Goal: Information Seeking & Learning: Learn about a topic

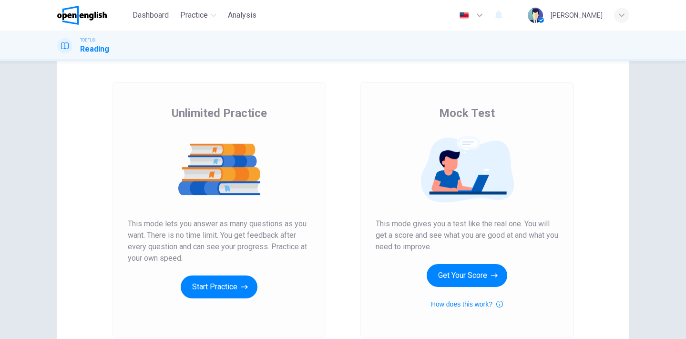
scroll to position [36, 0]
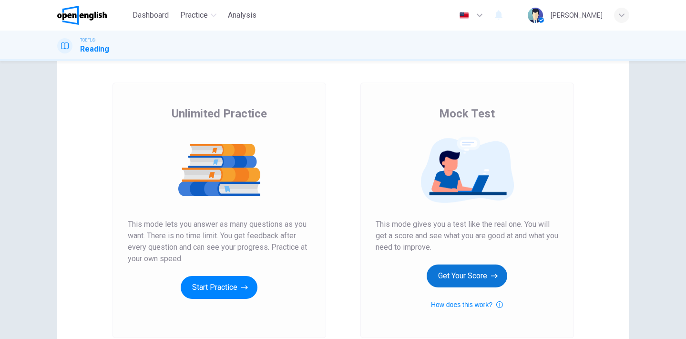
click at [472, 275] on button "Get Your Score" at bounding box center [467, 275] width 81 height 23
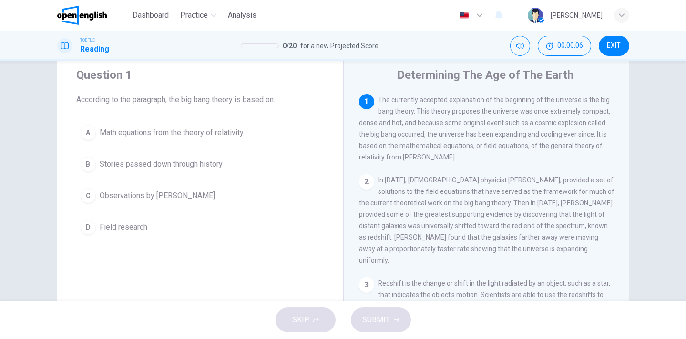
scroll to position [29, 0]
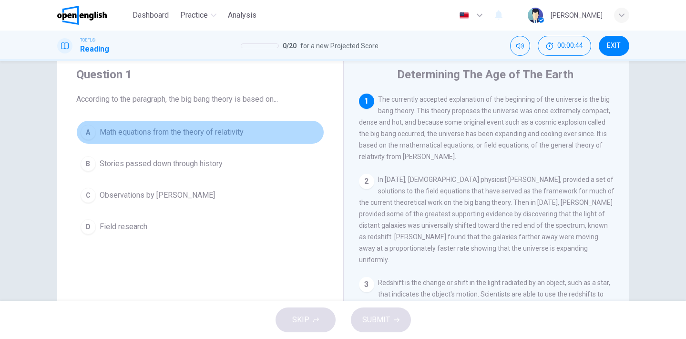
click at [212, 130] on span "Math equations from the theory of relativity" at bounding box center [172, 131] width 144 height 11
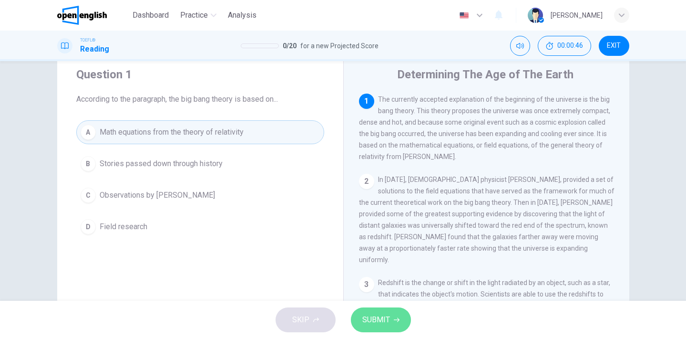
click at [387, 321] on span "SUBMIT" at bounding box center [376, 319] width 28 height 13
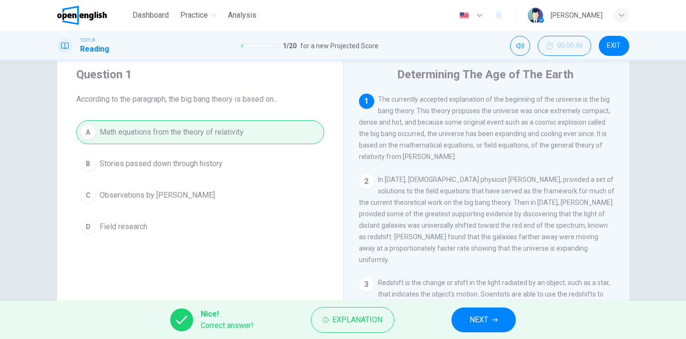
click at [476, 317] on span "NEXT" at bounding box center [479, 319] width 19 height 13
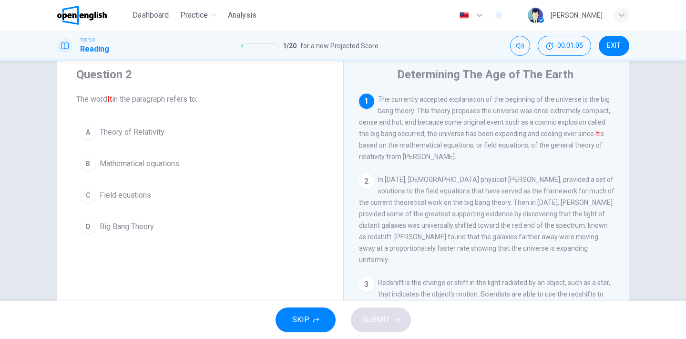
click at [146, 227] on span "Big Bang Theory" at bounding box center [127, 226] width 54 height 11
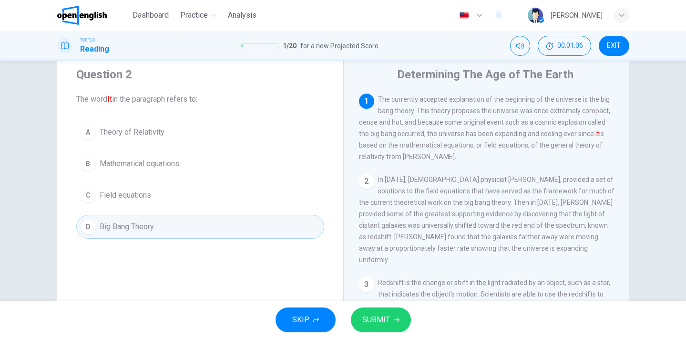
click at [379, 321] on span "SUBMIT" at bounding box center [376, 319] width 28 height 13
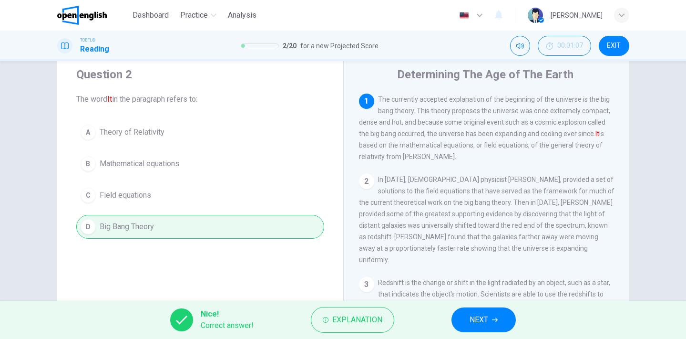
click at [492, 323] on button "NEXT" at bounding box center [484, 319] width 64 height 25
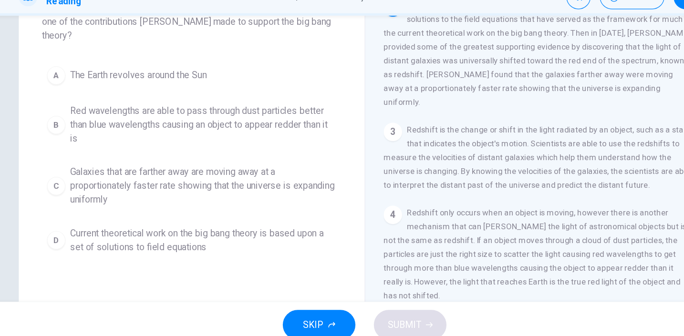
scroll to position [76, 0]
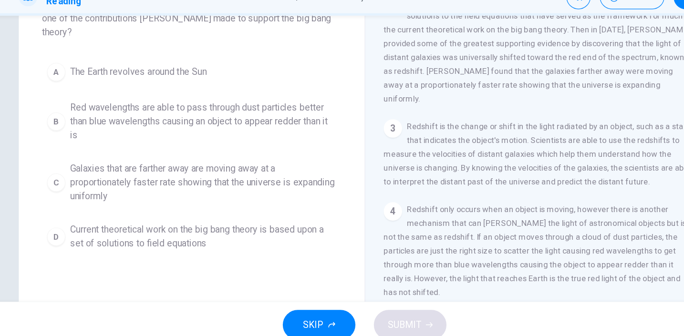
click at [101, 182] on span "Galaxies that are farther away are moving away at a proportionately faster rate…" at bounding box center [208, 199] width 220 height 34
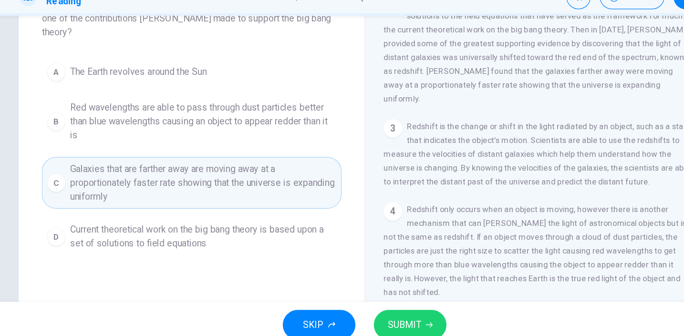
click at [361, 311] on span "SUBMIT" at bounding box center [375, 317] width 28 height 13
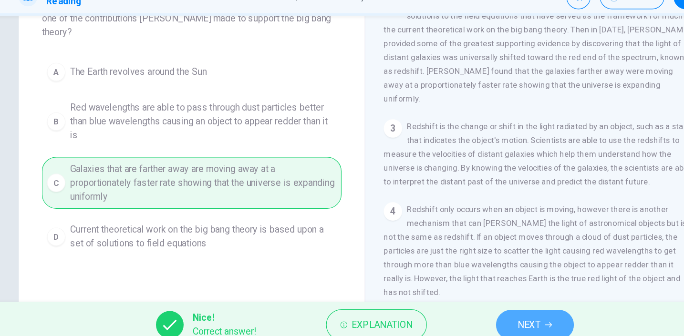
click at [469, 311] on span "NEXT" at bounding box center [478, 317] width 19 height 13
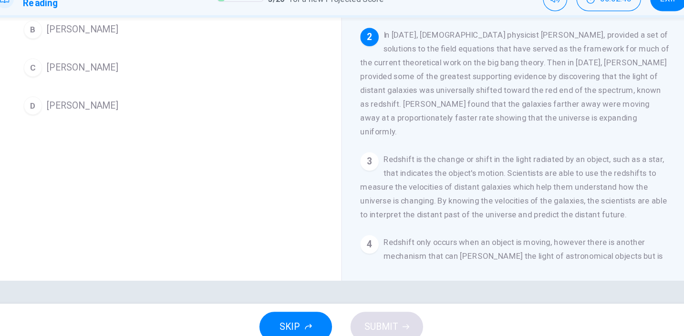
scroll to position [0, 0]
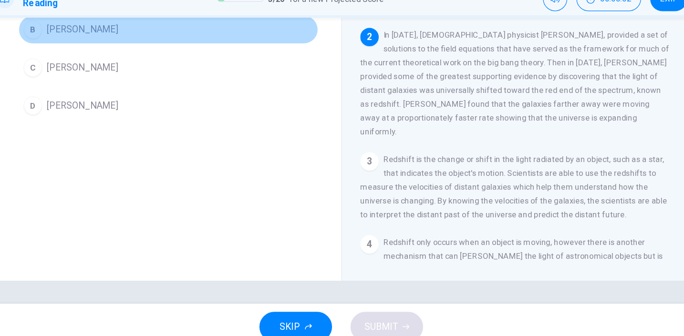
click at [98, 65] on span "[PERSON_NAME]" at bounding box center [127, 70] width 59 height 11
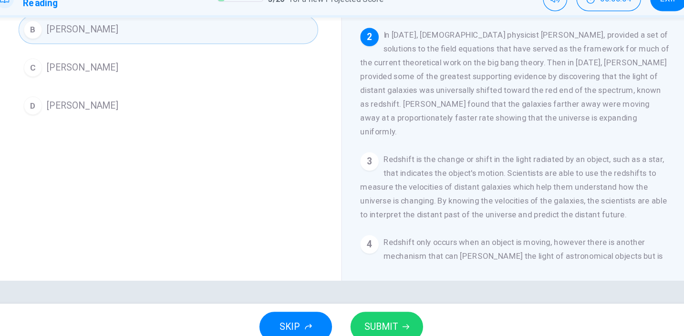
click at [361, 311] on span "SUBMIT" at bounding box center [375, 317] width 28 height 13
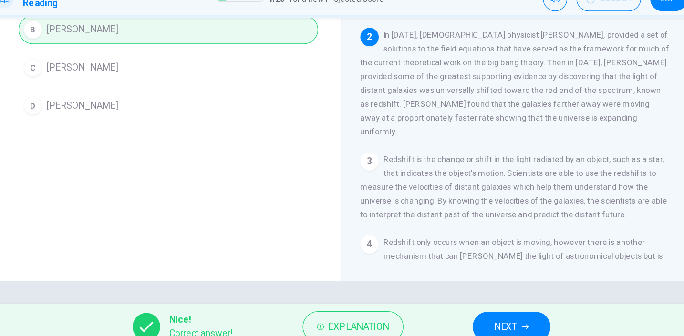
click at [469, 311] on span "NEXT" at bounding box center [478, 317] width 19 height 13
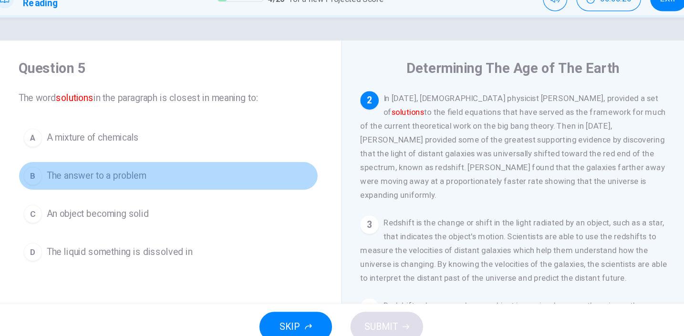
click at [98, 186] on span "The answer to a problem" at bounding box center [139, 191] width 83 height 11
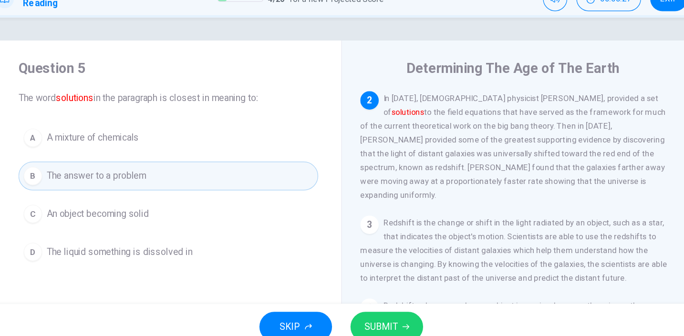
click at [361, 311] on span "SUBMIT" at bounding box center [375, 317] width 28 height 13
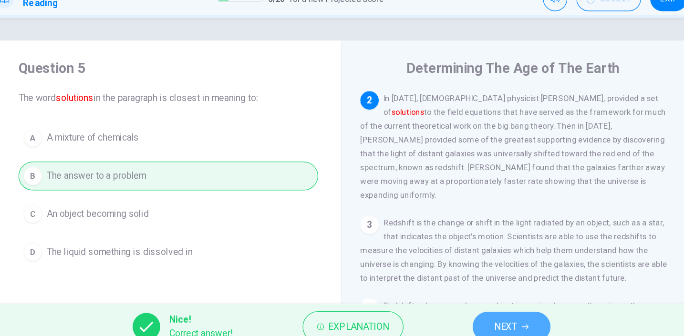
click at [469, 311] on span "NEXT" at bounding box center [478, 317] width 19 height 13
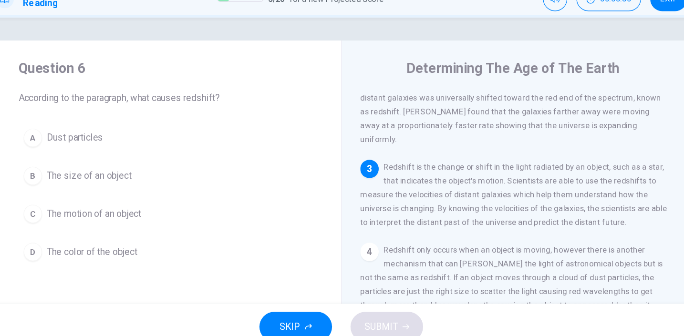
click at [98, 218] on span "The motion of an object" at bounding box center [137, 223] width 78 height 11
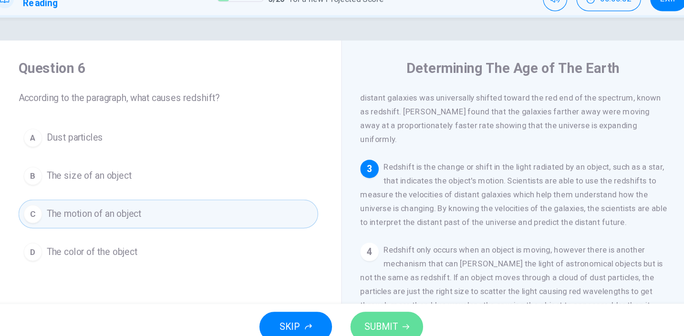
click at [361, 311] on span "SUBMIT" at bounding box center [375, 317] width 28 height 13
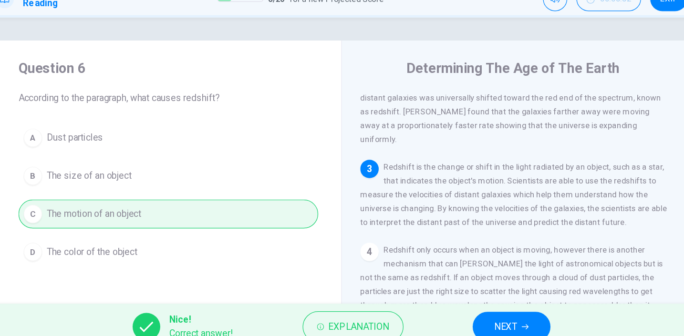
click at [469, 311] on span "NEXT" at bounding box center [478, 317] width 19 height 13
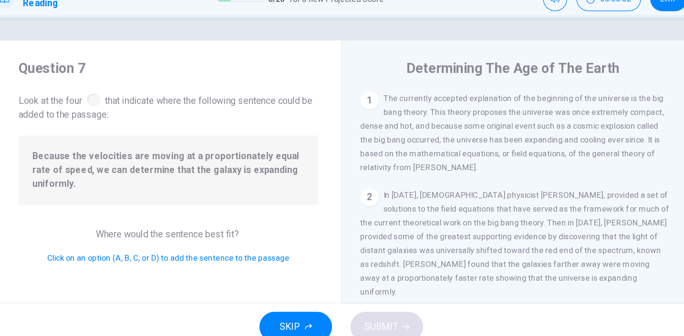
scroll to position [73, 0]
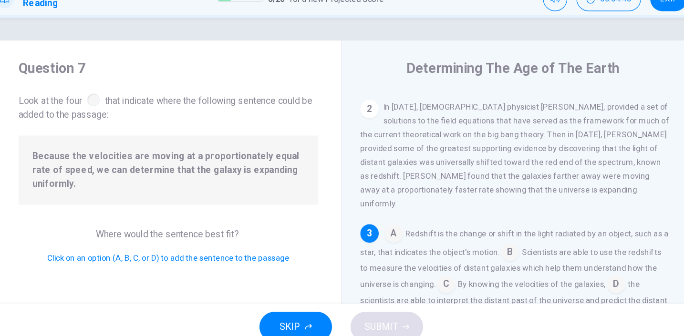
click at [421, 275] on input at bounding box center [428, 282] width 15 height 15
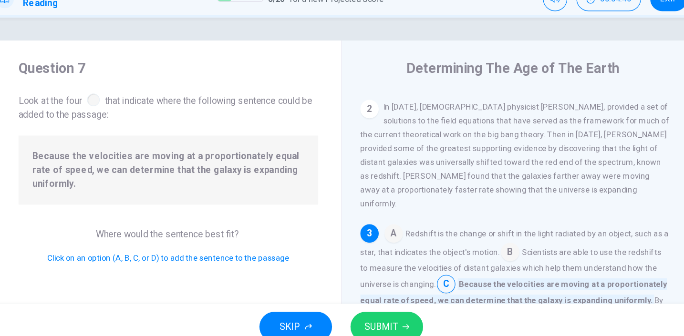
click at [361, 311] on span "SUBMIT" at bounding box center [375, 317] width 28 height 13
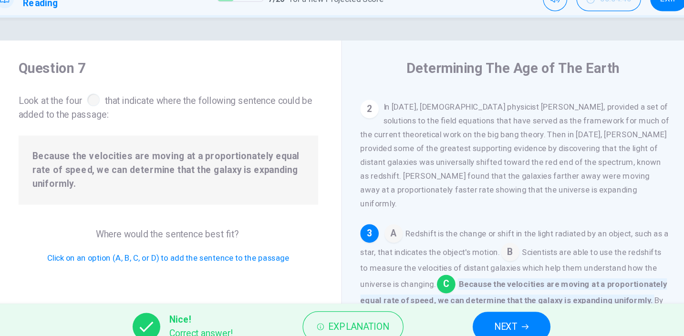
click at [469, 311] on span "NEXT" at bounding box center [478, 317] width 19 height 13
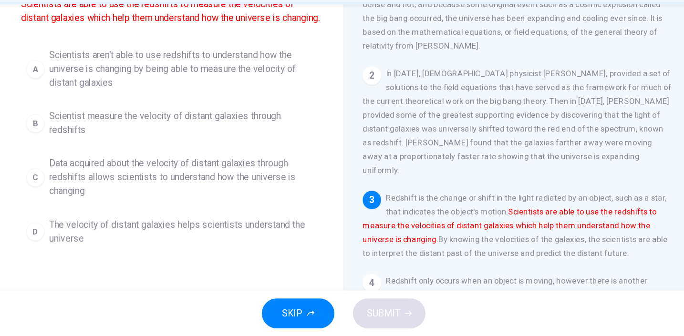
scroll to position [64, 0]
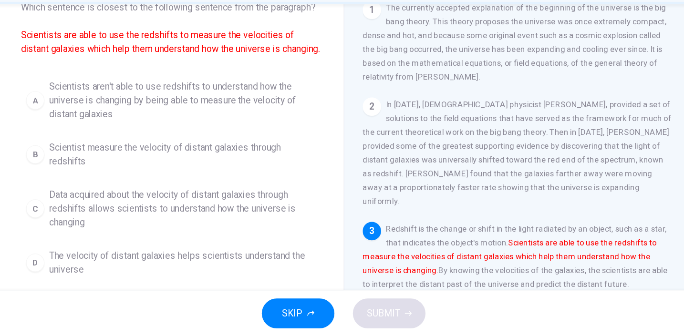
click at [184, 124] on span "Scientists aren't able to use redshifts to understand how the universe is chang…" at bounding box center [208, 141] width 220 height 34
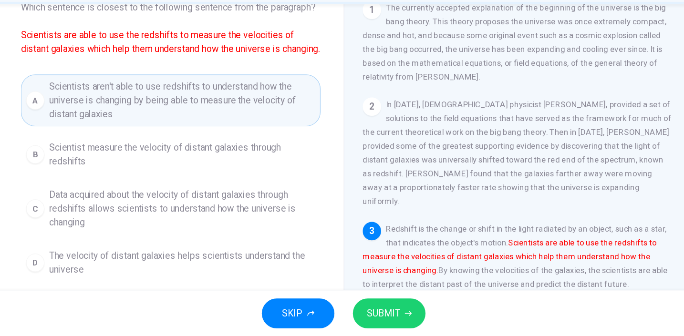
click at [361, 311] on span "SUBMIT" at bounding box center [375, 317] width 28 height 13
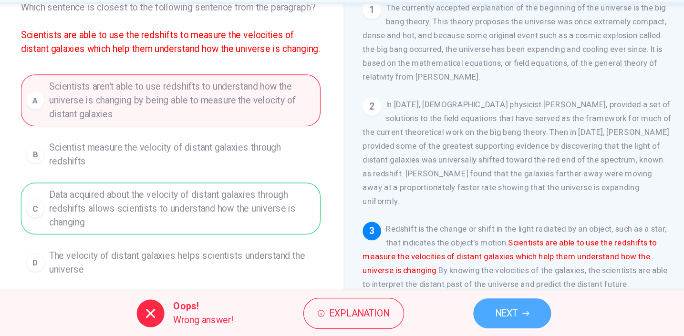
click at [467, 311] on span "NEXT" at bounding box center [476, 317] width 19 height 13
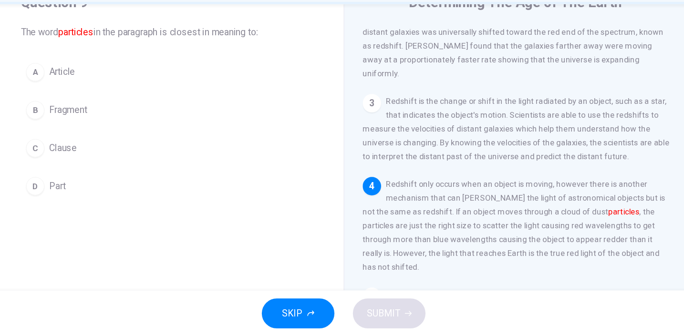
scroll to position [51, 0]
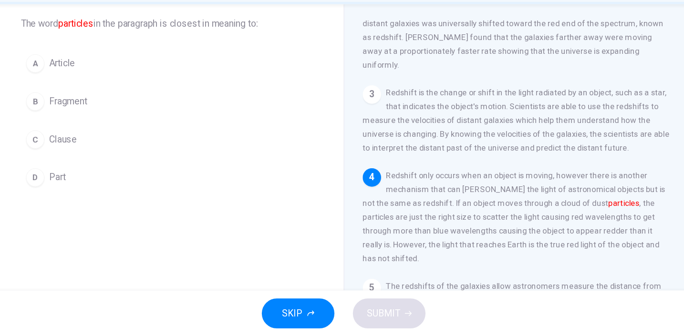
click at [79, 134] on div "B" at bounding box center [86, 141] width 15 height 15
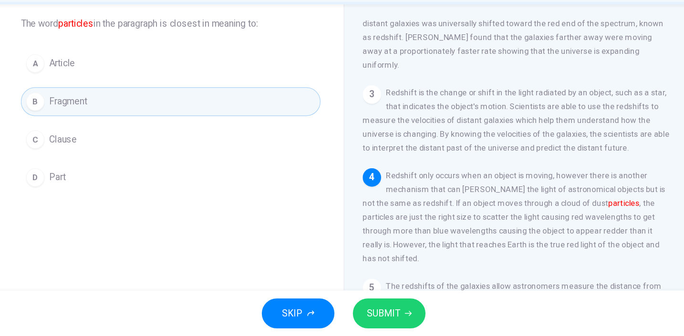
click at [361, 311] on span "SUBMIT" at bounding box center [375, 317] width 28 height 13
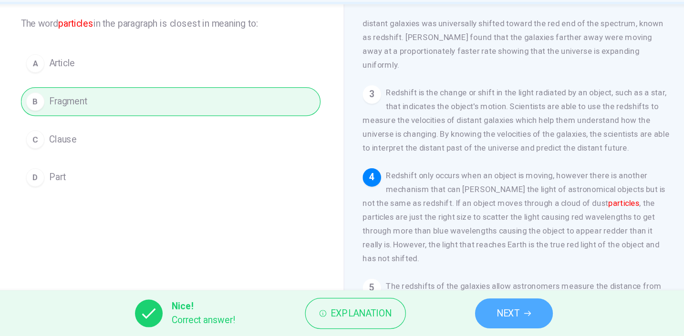
click at [469, 311] on span "NEXT" at bounding box center [478, 317] width 19 height 13
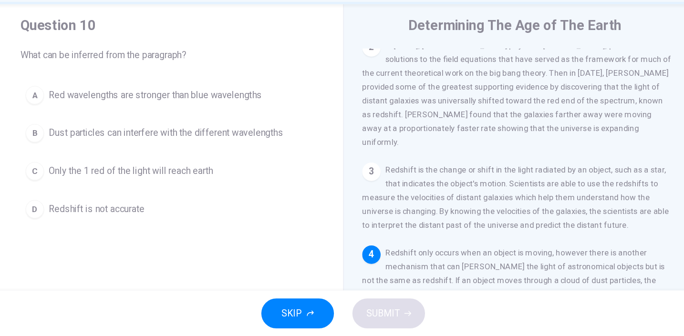
scroll to position [23, 0]
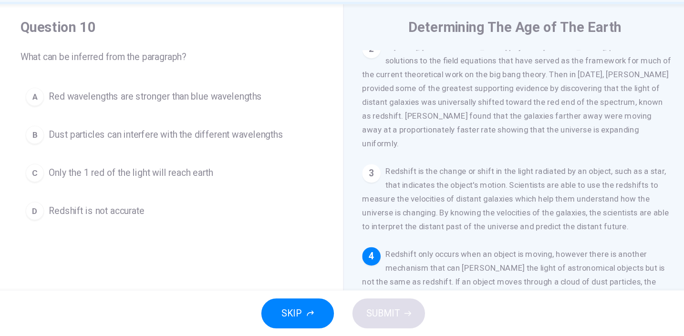
click at [173, 164] on span "Dust particles can interfere with the different wavelengths" at bounding box center [195, 169] width 194 height 11
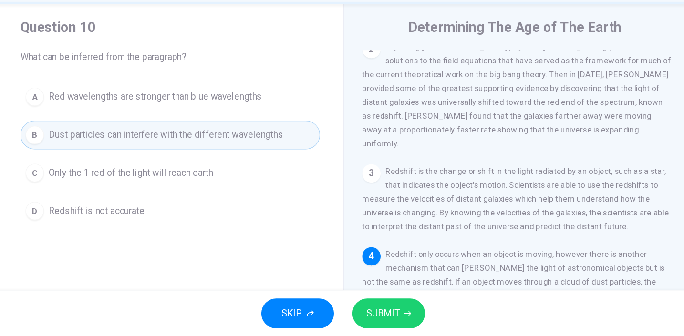
click at [361, 311] on span "SUBMIT" at bounding box center [375, 317] width 28 height 13
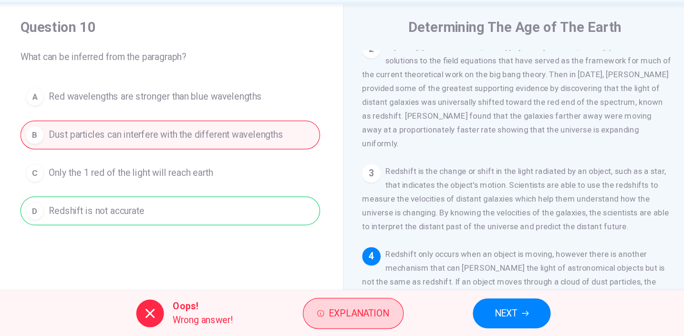
click at [330, 311] on span "Explanation" at bounding box center [355, 317] width 50 height 13
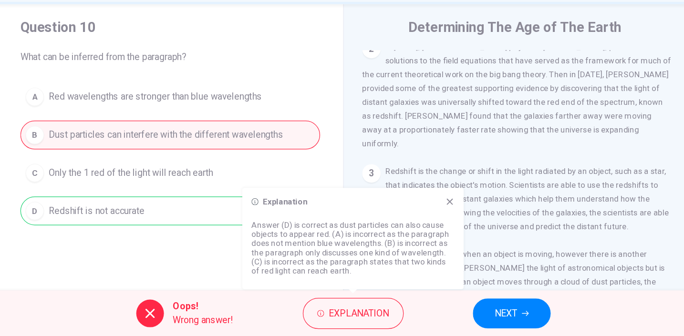
click at [428, 222] on icon at bounding box center [430, 224] width 5 height 5
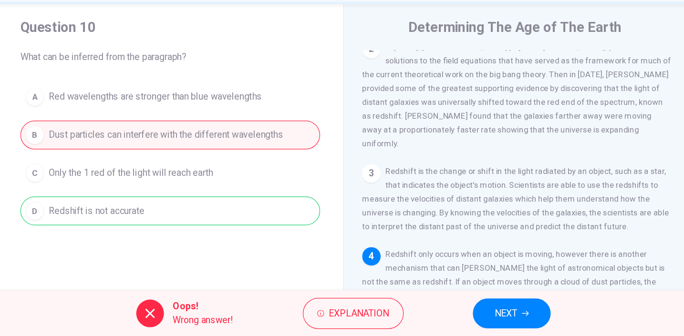
click at [467, 311] on span "NEXT" at bounding box center [476, 317] width 19 height 13
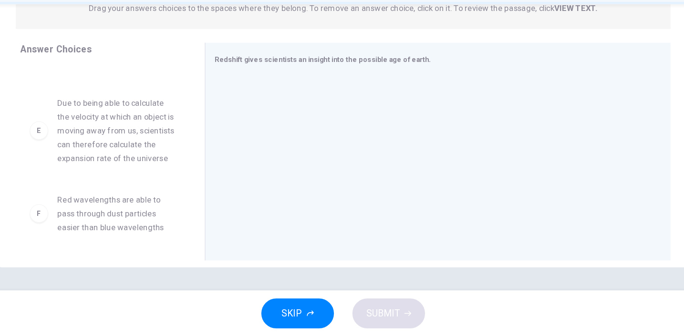
scroll to position [133, 0]
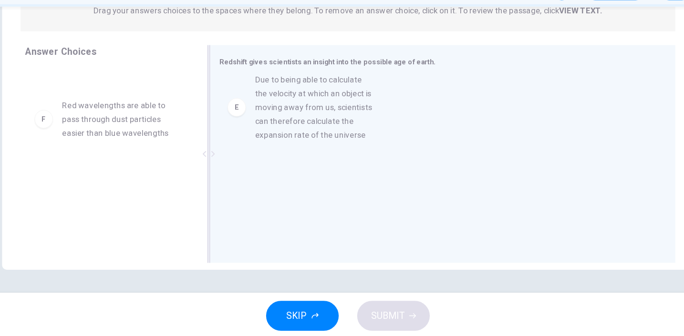
drag, startPoint x: 77, startPoint y: 112, endPoint x: 295, endPoint y: 148, distance: 221.4
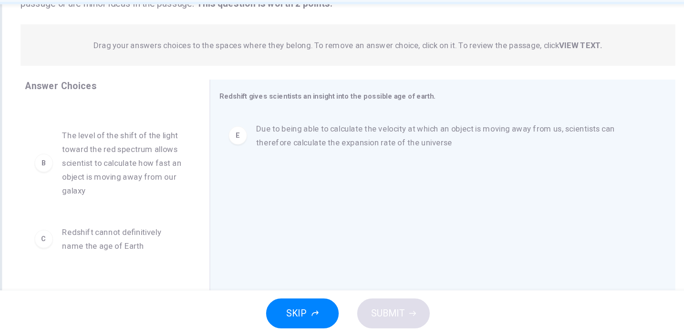
scroll to position [44, 0]
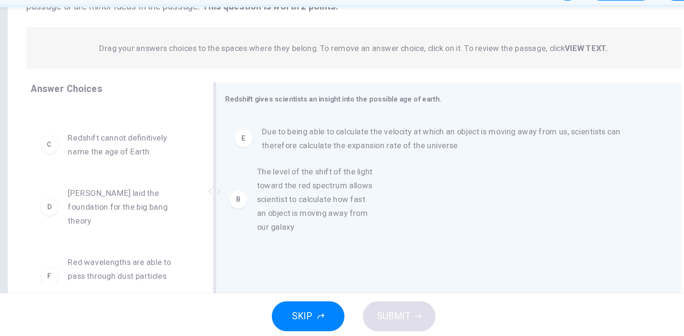
drag, startPoint x: 78, startPoint y: 131, endPoint x: 294, endPoint y: 219, distance: 233.6
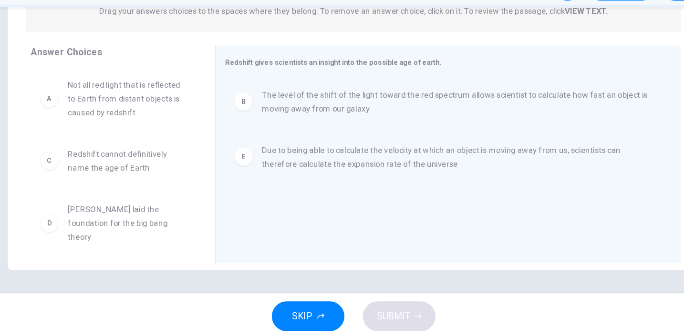
scroll to position [0, 0]
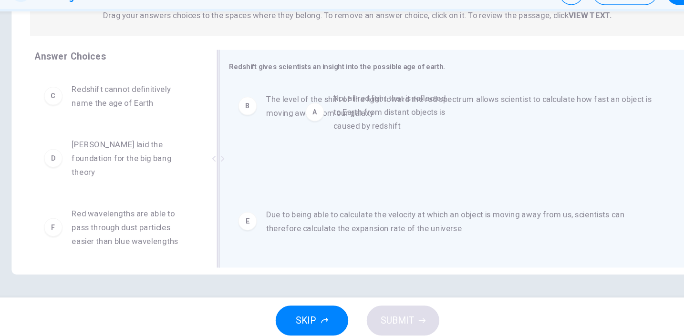
drag, startPoint x: 68, startPoint y: 90, endPoint x: 341, endPoint y: 185, distance: 289.0
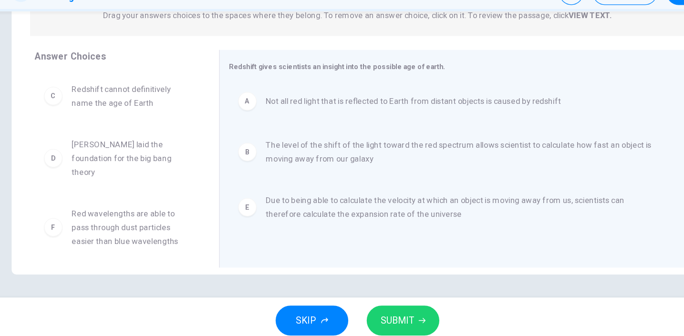
click at [361, 311] on span "SUBMIT" at bounding box center [375, 317] width 28 height 13
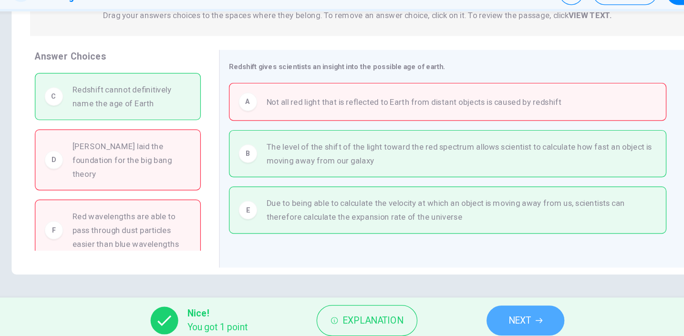
click at [467, 311] on span "NEXT" at bounding box center [476, 317] width 19 height 13
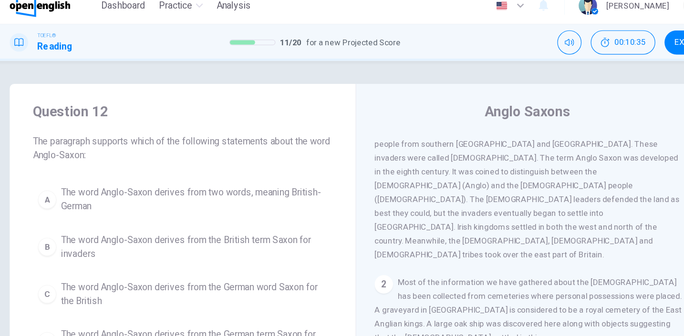
click at [104, 165] on span "The word Anglo-Saxon derives from two words, meaning British-German" at bounding box center [208, 176] width 220 height 23
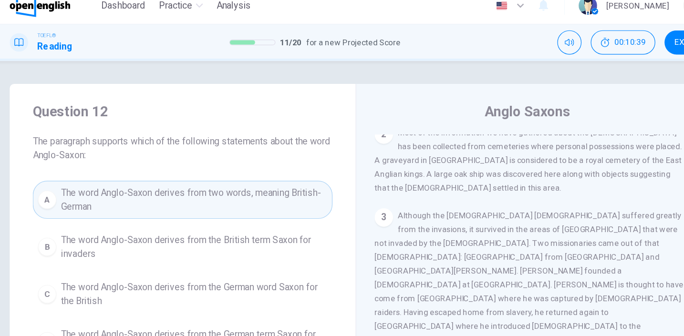
click at [228, 170] on span "The word Anglo-Saxon derives from two words, meaning British-German" at bounding box center [208, 176] width 220 height 23
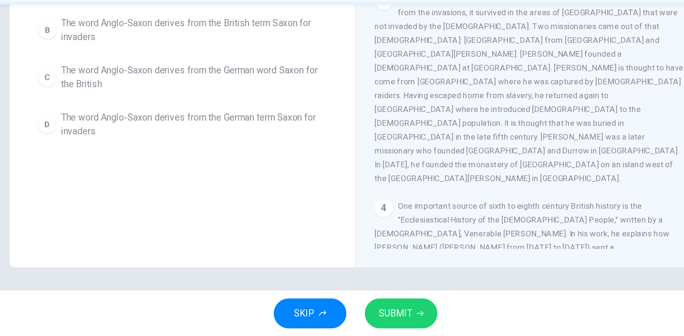
click at [361, 311] on span "SUBMIT" at bounding box center [375, 317] width 28 height 13
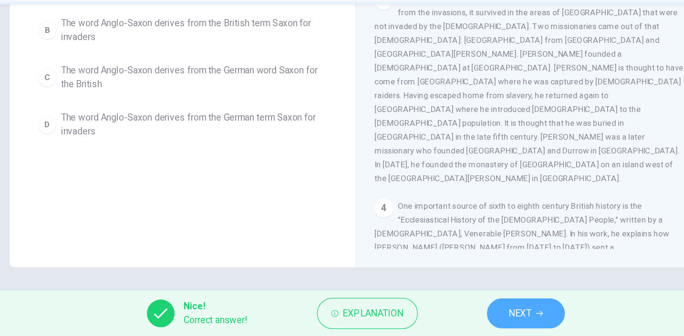
click at [469, 311] on span "NEXT" at bounding box center [478, 317] width 19 height 13
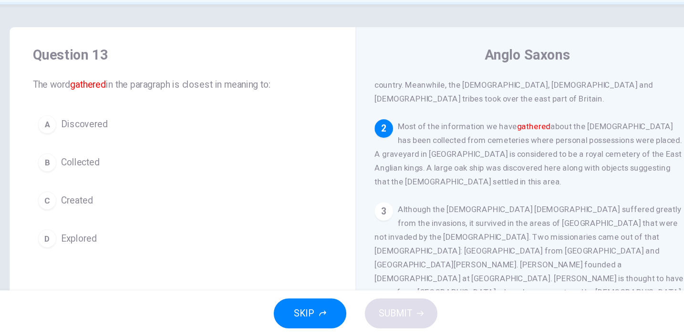
click at [208, 243] on button "D Explored" at bounding box center [199, 255] width 248 height 24
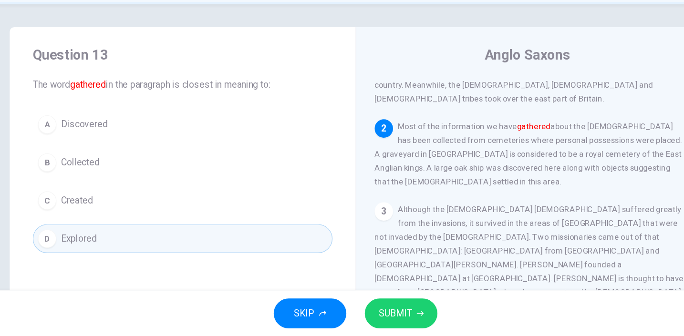
click at [98, 186] on span "Collected" at bounding box center [114, 191] width 32 height 11
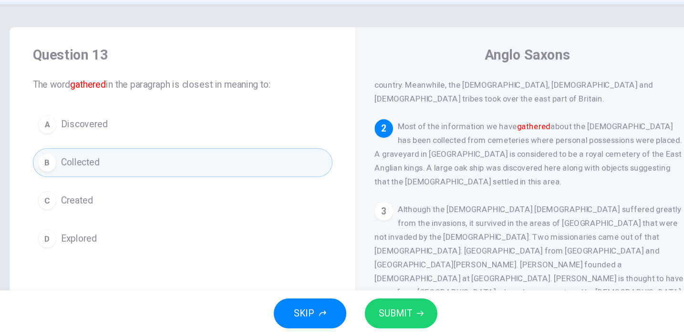
click at [361, 311] on span "SUBMIT" at bounding box center [375, 317] width 28 height 13
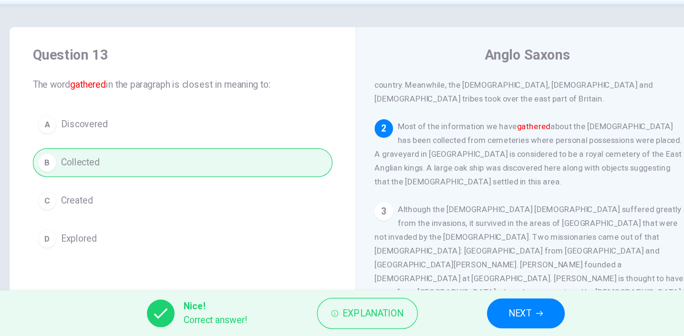
click at [491, 315] on icon "button" at bounding box center [494, 317] width 6 height 4
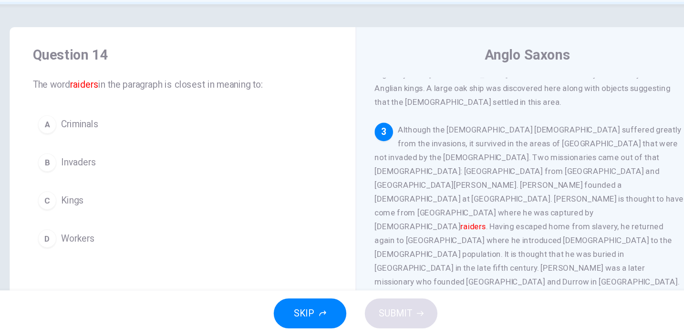
scroll to position [171, 0]
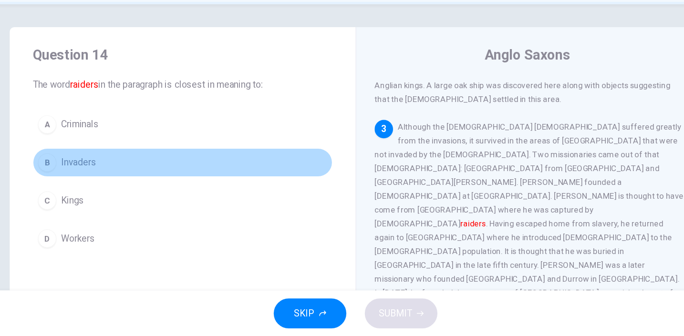
click at [98, 186] on span "Invaders" at bounding box center [112, 191] width 29 height 11
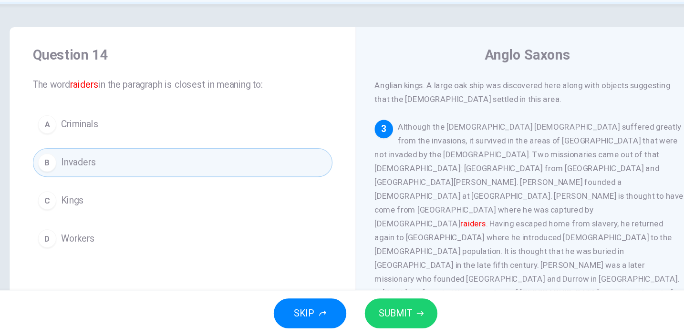
click at [361, 311] on span "SUBMIT" at bounding box center [375, 317] width 28 height 13
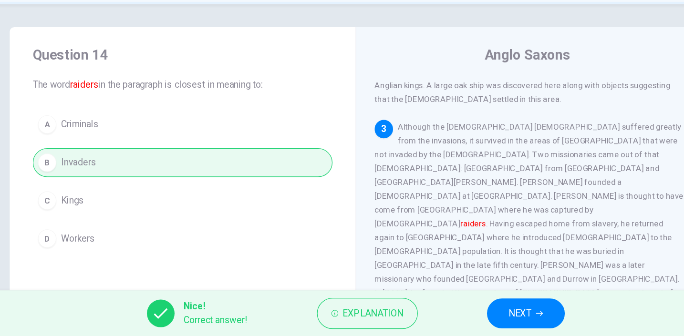
click at [469, 311] on span "NEXT" at bounding box center [478, 317] width 19 height 13
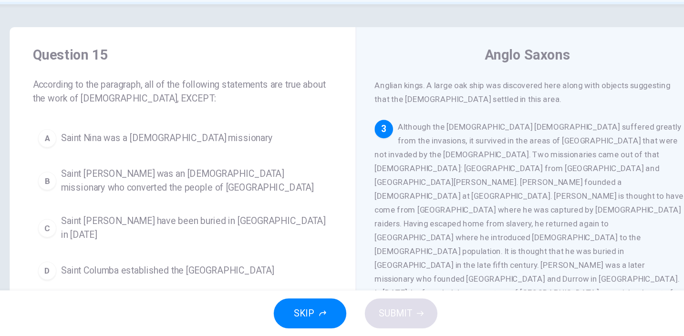
scroll to position [172, 0]
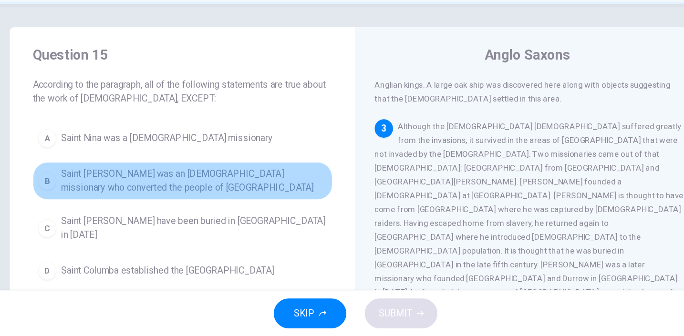
click at [164, 196] on span "Saint [PERSON_NAME] was an [DEMOGRAPHIC_DATA] missionary who converted the peop…" at bounding box center [208, 207] width 220 height 23
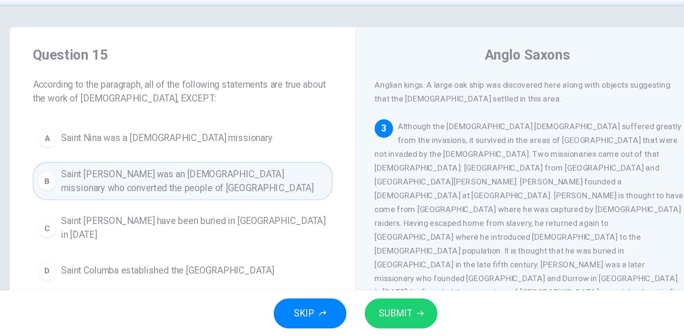
click at [361, 311] on span "SUBMIT" at bounding box center [375, 317] width 28 height 13
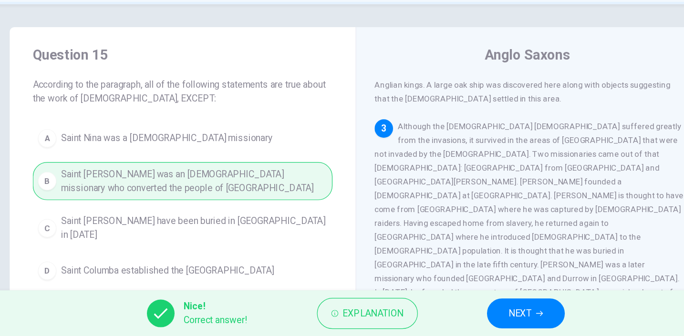
click at [491, 314] on icon "button" at bounding box center [494, 317] width 6 height 6
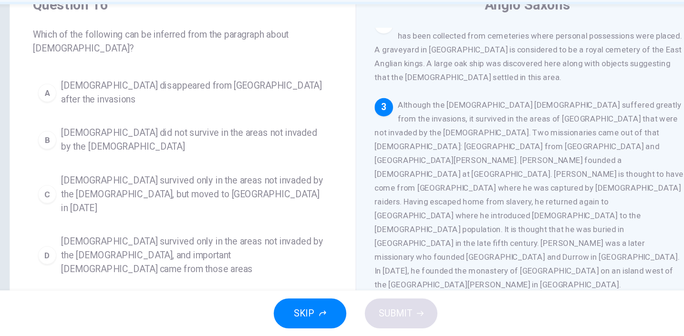
scroll to position [49, 0]
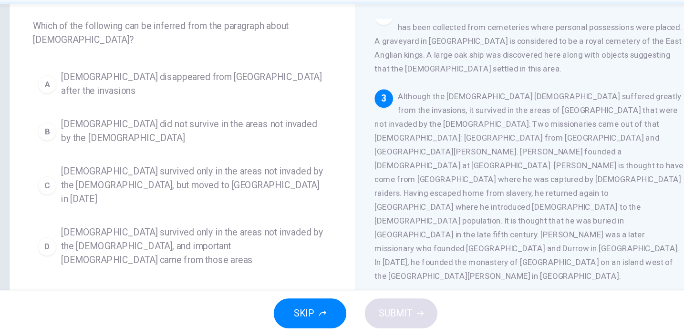
click at [185, 245] on span "[DEMOGRAPHIC_DATA] survived only in the areas not invaded by the [DEMOGRAPHIC_D…" at bounding box center [208, 262] width 220 height 34
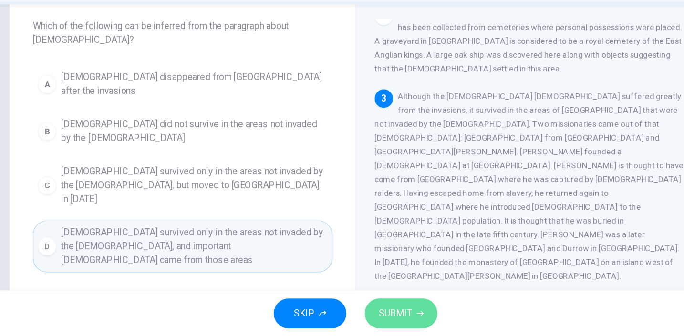
click at [350, 305] on button "SUBMIT" at bounding box center [380, 317] width 60 height 25
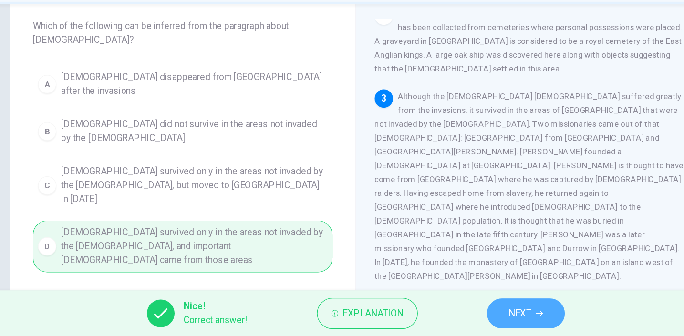
click at [451, 305] on button "NEXT" at bounding box center [483, 317] width 64 height 25
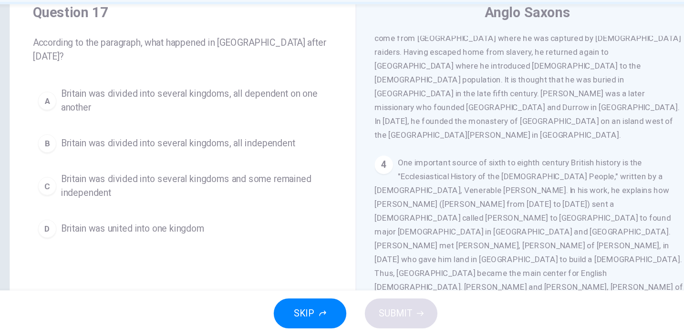
scroll to position [31, 0]
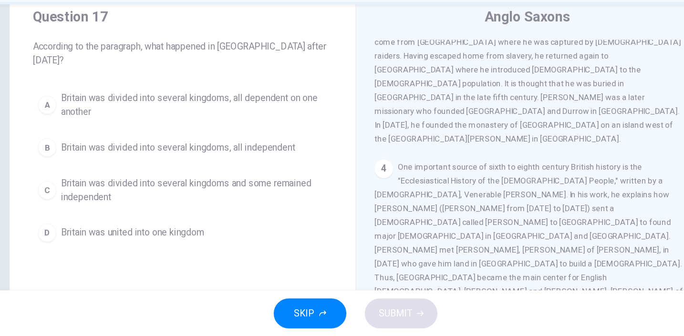
click at [221, 204] on span "Britain was divided into several kingdoms and some remained independent" at bounding box center [208, 215] width 220 height 23
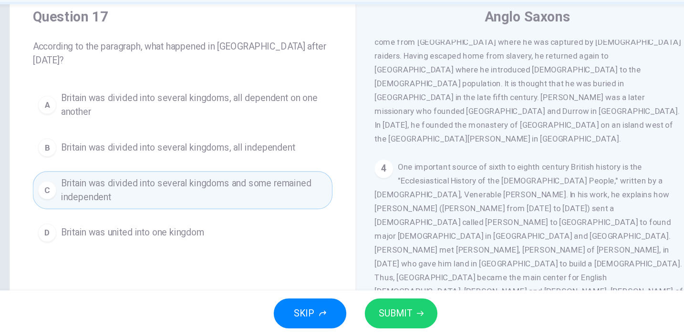
click at [361, 311] on span "SUBMIT" at bounding box center [375, 317] width 28 height 13
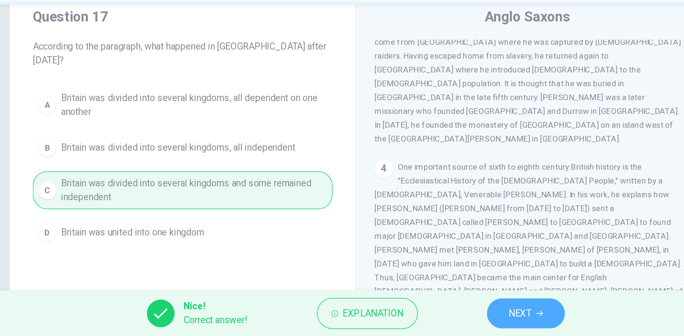
click at [469, 311] on span "NEXT" at bounding box center [478, 317] width 19 height 13
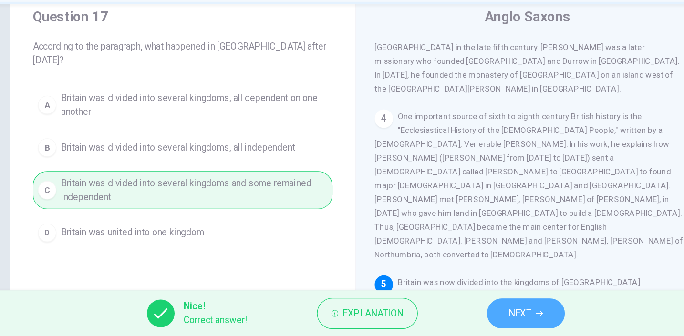
scroll to position [355, 0]
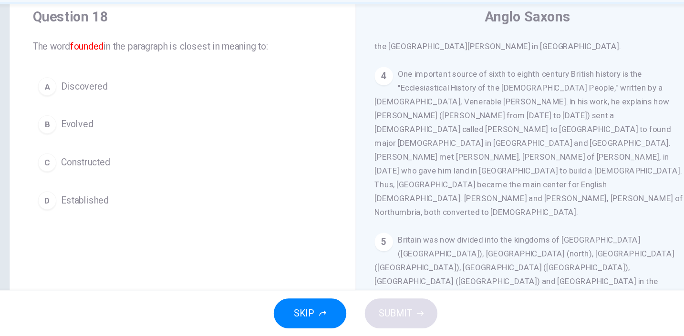
click at [98, 218] on span "Established" at bounding box center [118, 223] width 40 height 11
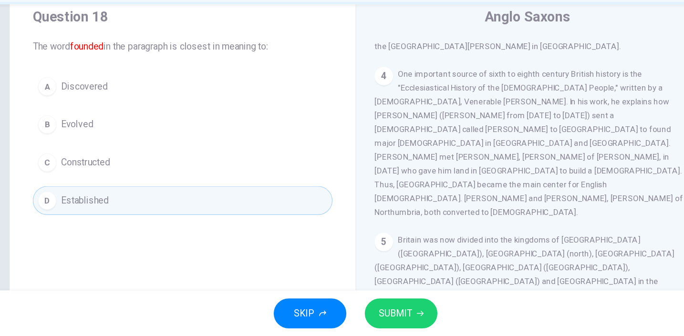
click at [361, 311] on span "SUBMIT" at bounding box center [375, 317] width 28 height 13
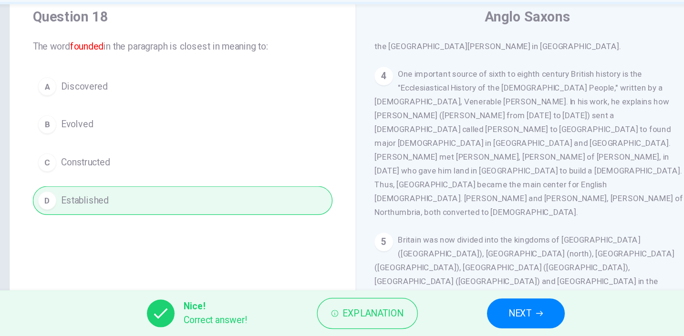
click at [451, 305] on button "NEXT" at bounding box center [483, 317] width 64 height 25
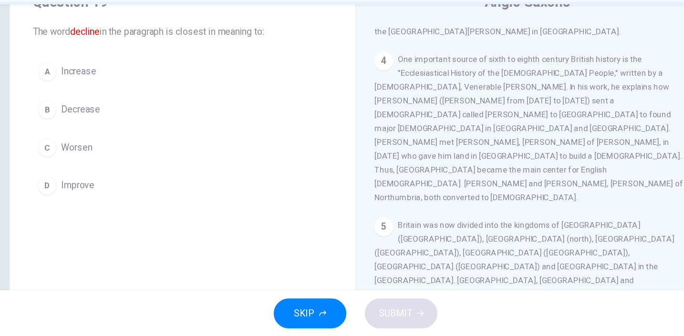
scroll to position [39, 0]
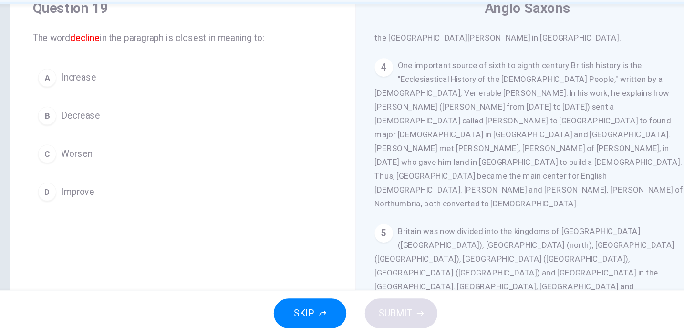
click at [98, 148] on span "Decrease" at bounding box center [114, 153] width 32 height 11
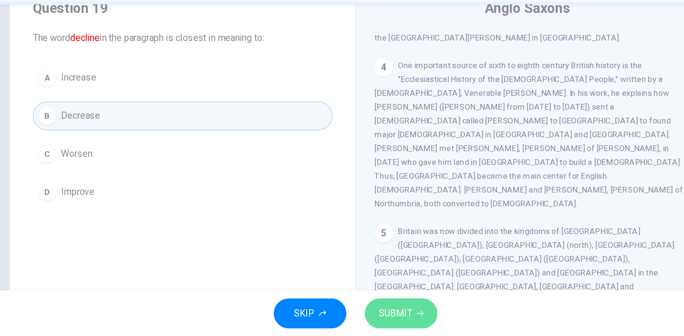
click at [361, 311] on span "SUBMIT" at bounding box center [375, 317] width 28 height 13
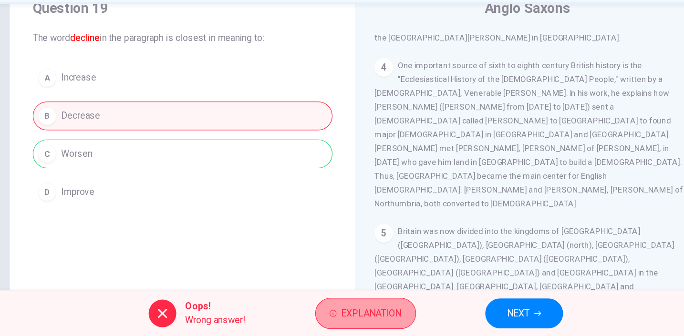
click at [330, 311] on span "Explanation" at bounding box center [355, 317] width 50 height 13
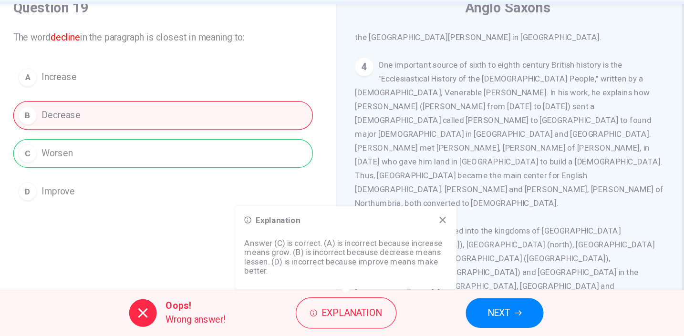
scroll to position [0, 0]
click at [467, 311] on span "NEXT" at bounding box center [476, 317] width 19 height 13
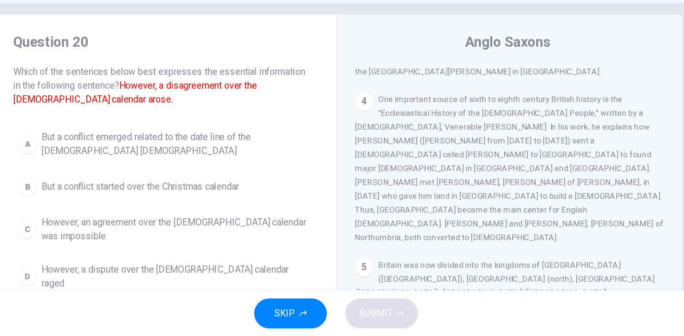
scroll to position [8, 0]
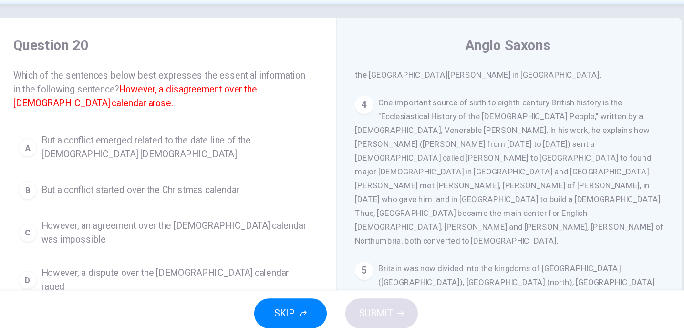
click at [178, 168] on span "But a conflict emerged related to the date line of the [DEMOGRAPHIC_DATA] [DEMO…" at bounding box center [208, 179] width 220 height 23
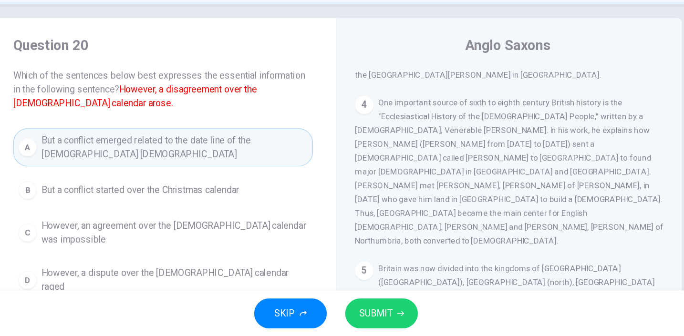
click at [361, 311] on span "SUBMIT" at bounding box center [375, 317] width 28 height 13
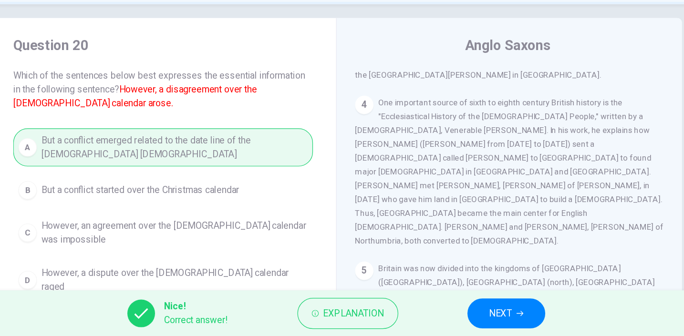
scroll to position [0, 0]
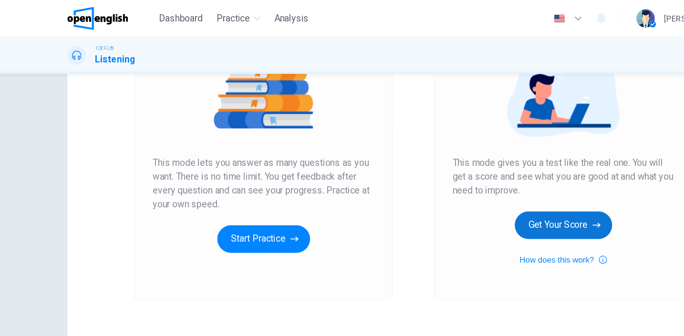
scroll to position [125, 0]
click at [463, 187] on button "Get Your Score" at bounding box center [466, 186] width 81 height 23
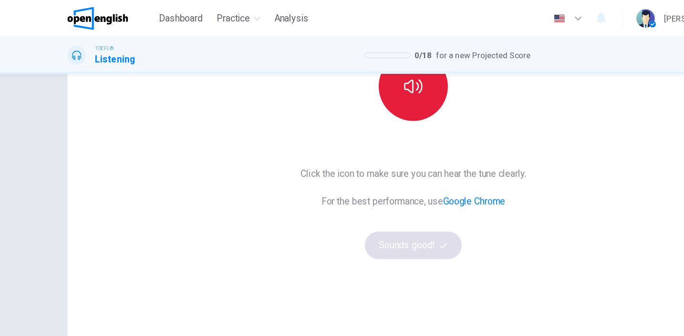
click at [349, 84] on button "button" at bounding box center [341, 71] width 57 height 57
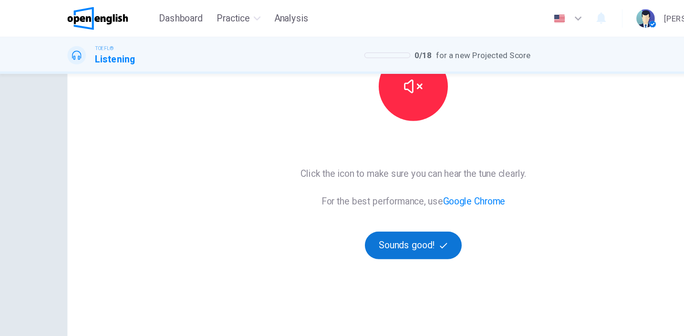
click at [358, 204] on button "Sounds good!" at bounding box center [342, 203] width 80 height 23
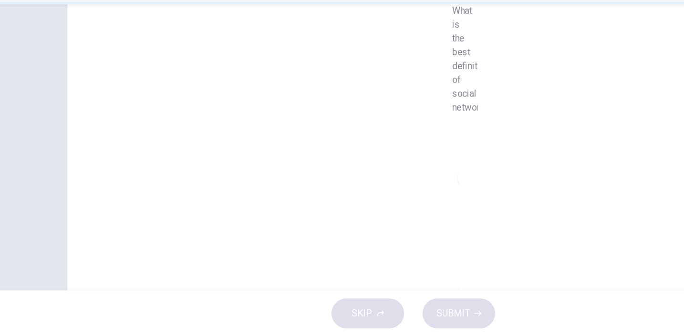
scroll to position [12, 0]
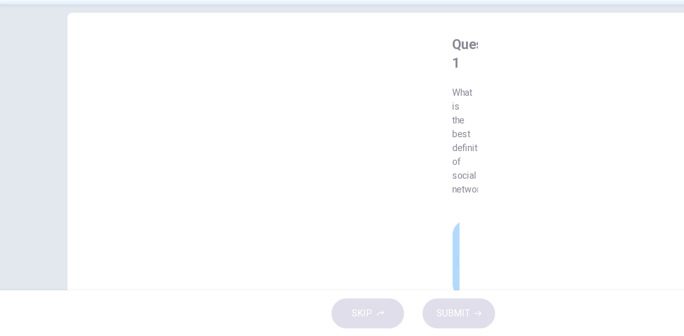
click at [378, 265] on div "A" at bounding box center [385, 272] width 15 height 15
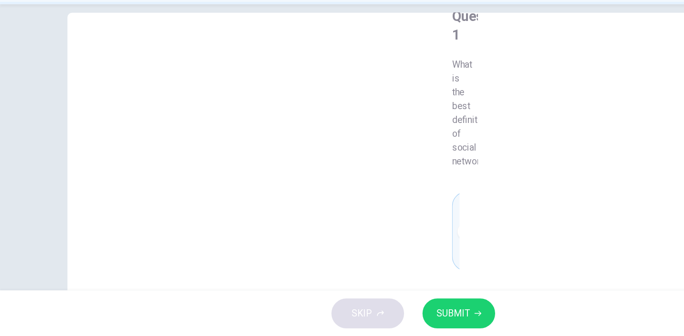
scroll to position [30, 0]
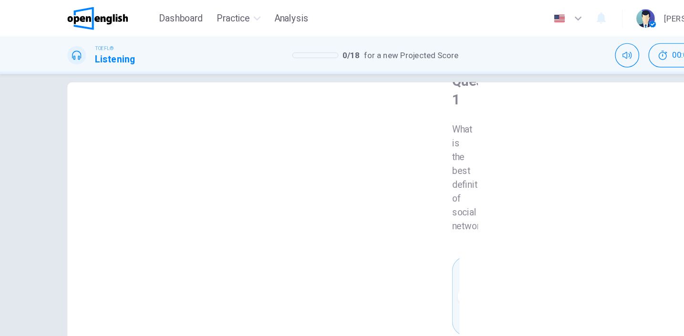
scroll to position [26, 0]
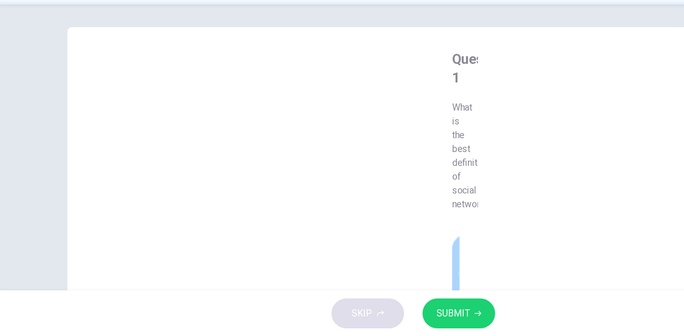
click at [378, 277] on div "A" at bounding box center [385, 284] width 15 height 15
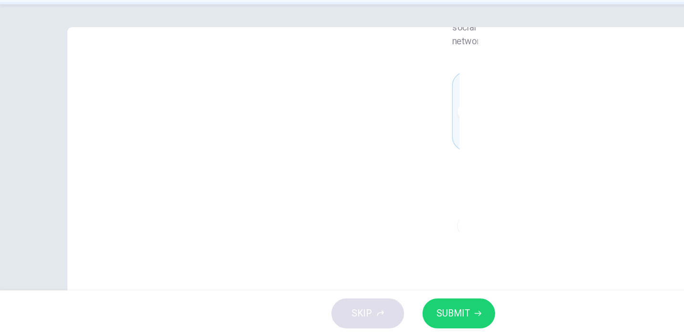
scroll to position [135, 0]
click at [378, 236] on div "B" at bounding box center [385, 243] width 15 height 15
click at [265, 178] on div "Question 1 What is the best definition of social networking? A Electronic commu…" at bounding box center [342, 245] width 572 height 331
click at [378, 236] on div "B" at bounding box center [385, 243] width 15 height 15
click at [385, 311] on span "SUBMIT" at bounding box center [375, 317] width 28 height 13
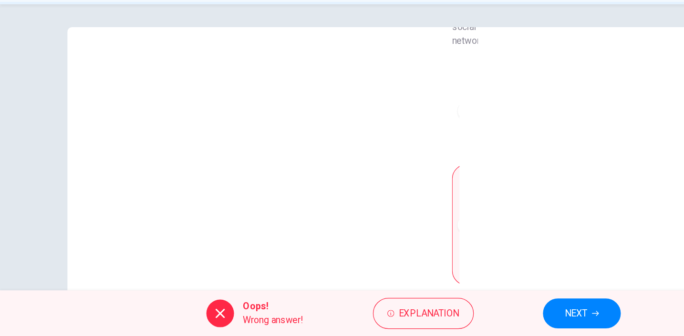
click at [487, 305] on button "NEXT" at bounding box center [481, 317] width 64 height 25
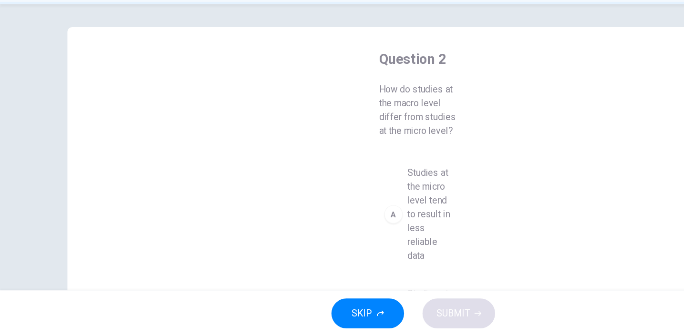
scroll to position [0, 0]
click at [324, 228] on div "A" at bounding box center [325, 235] width 15 height 15
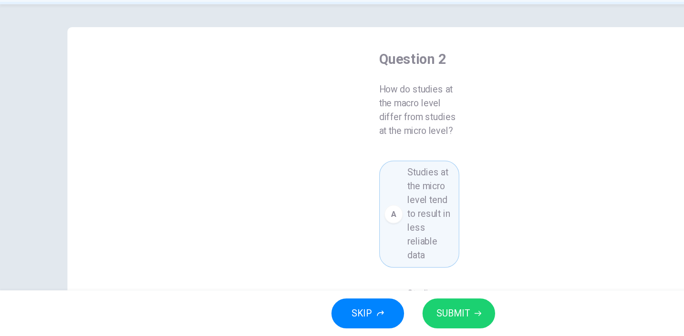
click at [344, 195] on span "Studies at the micro level tend to result in less reliable data" at bounding box center [356, 235] width 39 height 80
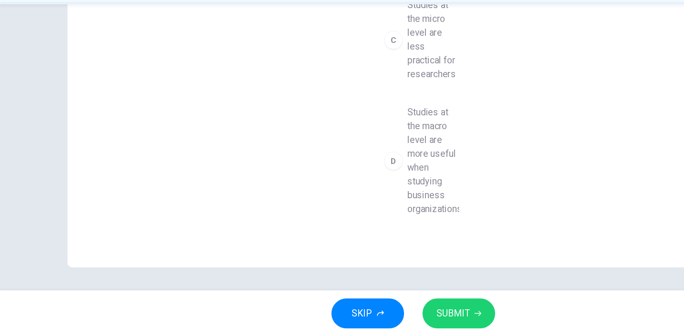
click at [309, 305] on button "SKIP" at bounding box center [304, 317] width 60 height 25
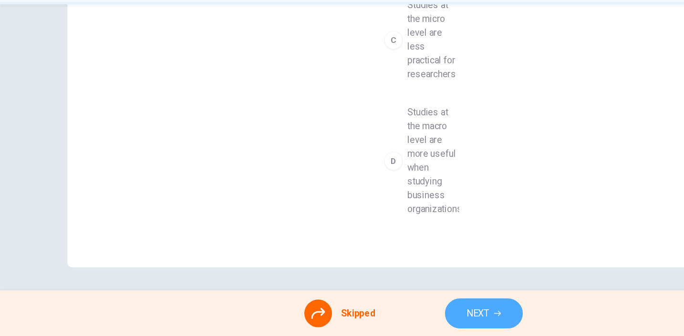
click at [405, 305] on button "NEXT" at bounding box center [400, 317] width 64 height 25
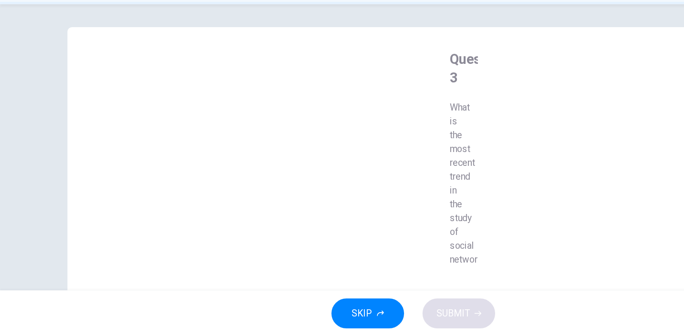
scroll to position [0, 0]
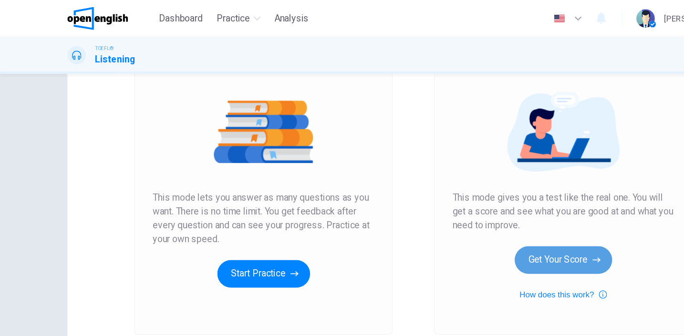
click at [464, 204] on button "Get Your Score" at bounding box center [466, 215] width 81 height 23
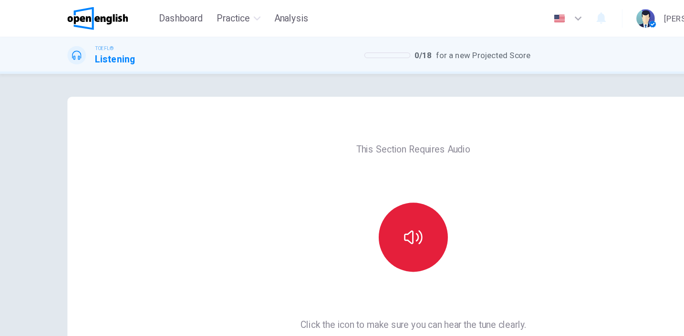
click at [349, 204] on button "button" at bounding box center [341, 196] width 57 height 57
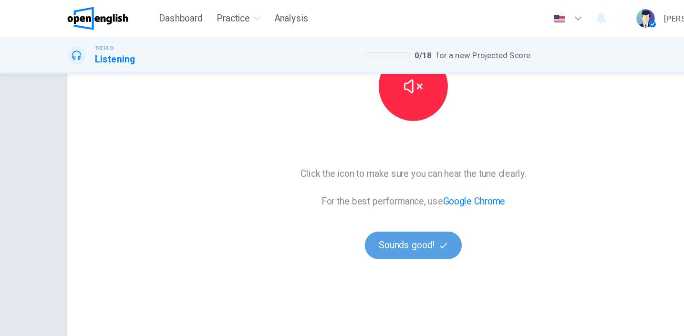
click at [336, 207] on button "Sounds good!" at bounding box center [342, 203] width 80 height 23
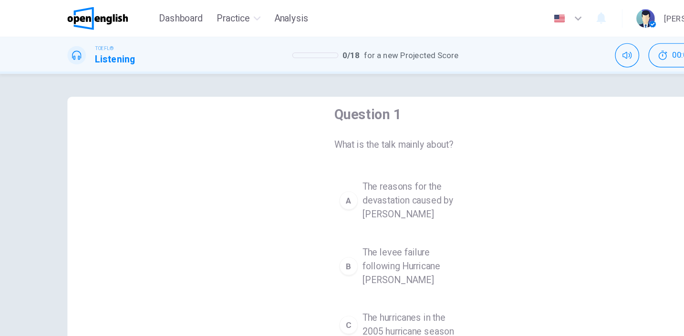
scroll to position [215, 0]
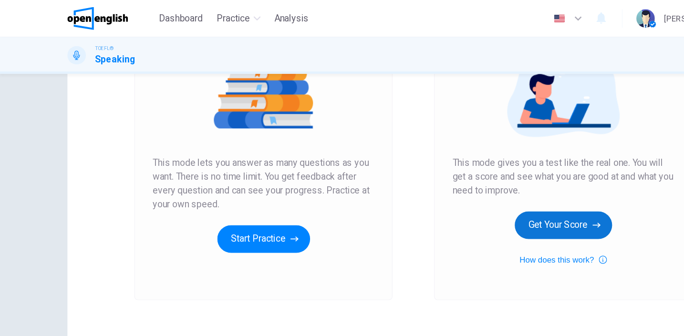
scroll to position [125, 0]
click at [462, 188] on button "Get Your Score" at bounding box center [466, 186] width 81 height 23
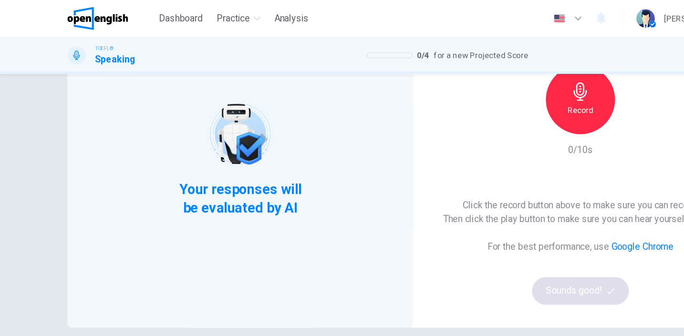
scroll to position [12, 0]
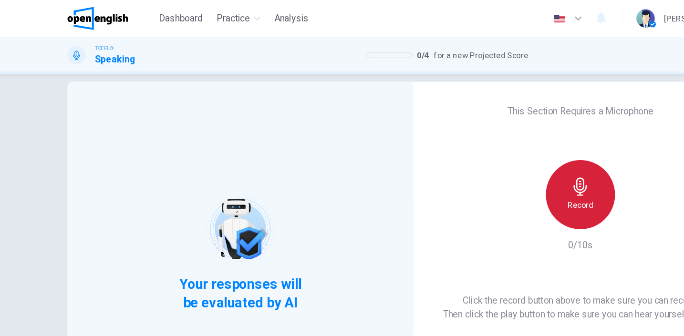
click at [482, 169] on h6 "Record" at bounding box center [480, 169] width 21 height 11
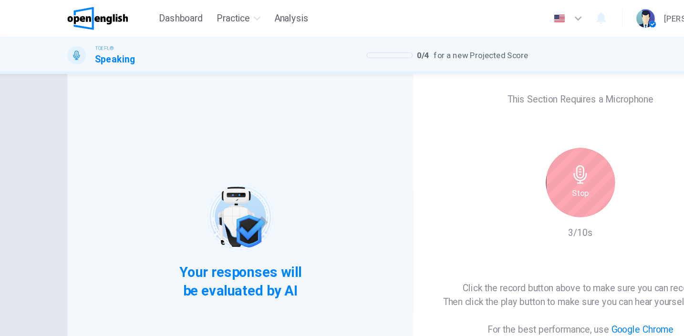
scroll to position [-7, 0]
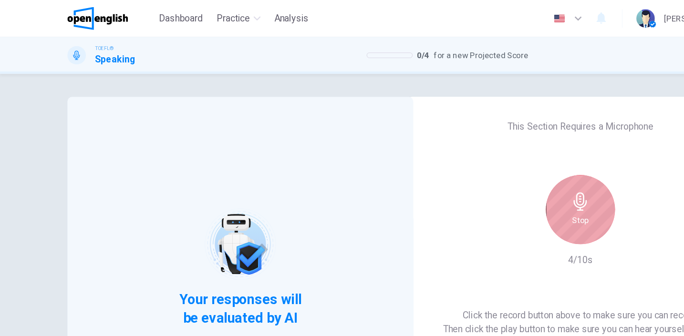
click at [481, 170] on icon "button" at bounding box center [480, 166] width 15 height 15
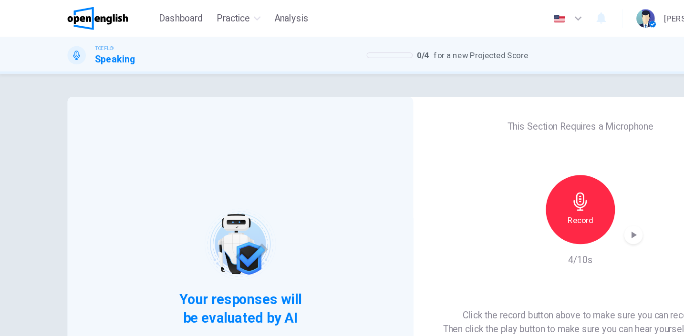
click at [523, 194] on icon "button" at bounding box center [525, 195] width 4 height 6
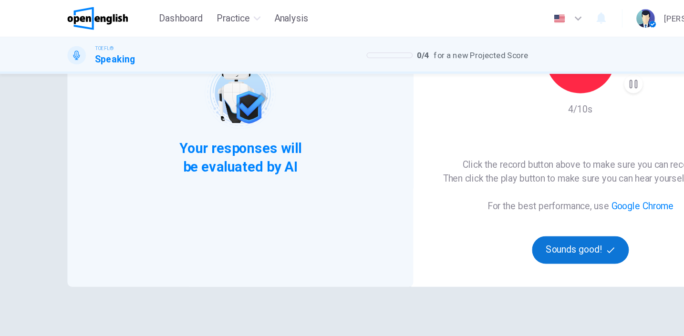
scroll to position [125, 0]
click at [475, 212] on button "Sounds good!" at bounding box center [480, 207] width 80 height 23
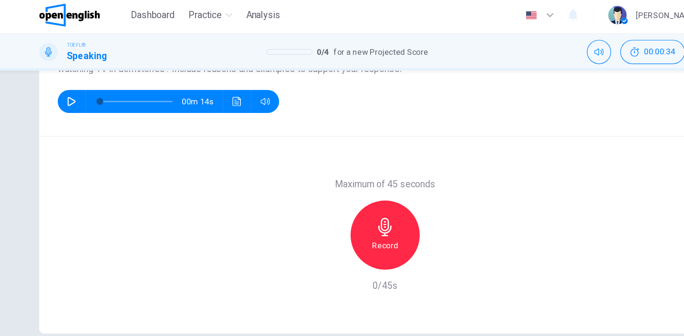
scroll to position [133, 0]
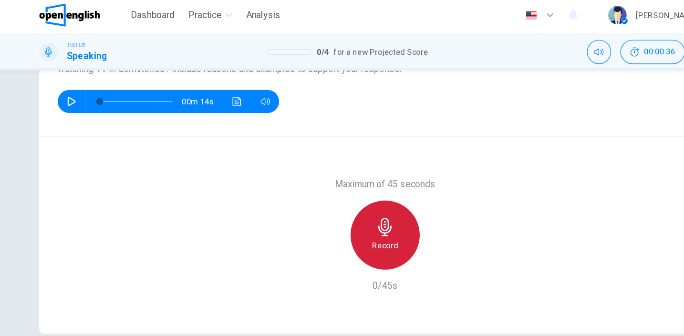
click at [334, 195] on icon "button" at bounding box center [341, 190] width 15 height 15
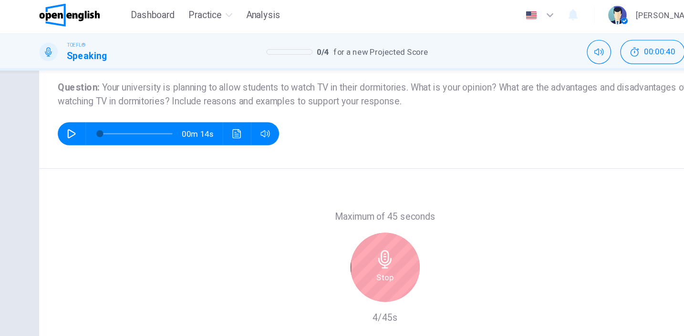
scroll to position [77, 0]
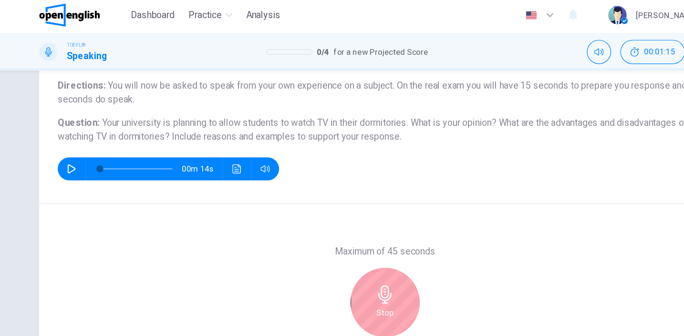
click at [334, 242] on icon "button" at bounding box center [341, 246] width 15 height 15
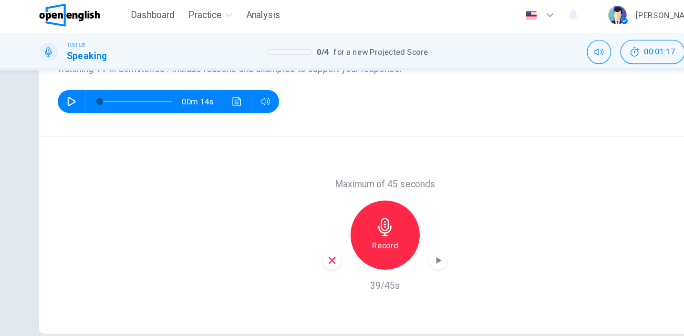
scroll to position [133, 0]
click at [79, 84] on icon "button" at bounding box center [82, 87] width 7 height 8
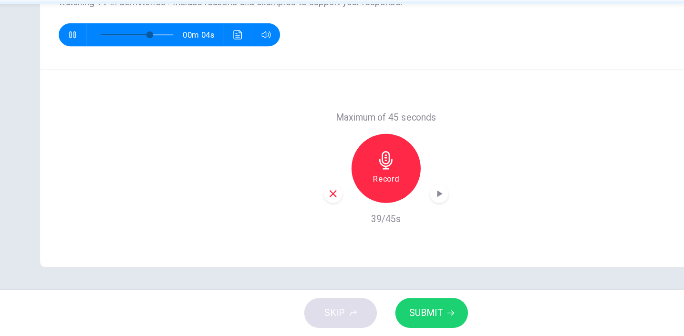
scroll to position [0, 0]
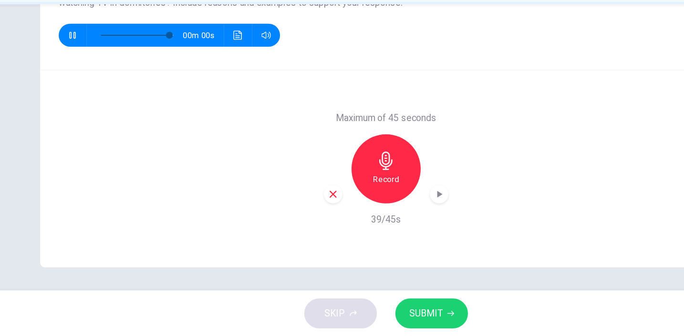
type input "*"
click at [351, 298] on div "SKIP SUBMIT" at bounding box center [342, 317] width 684 height 38
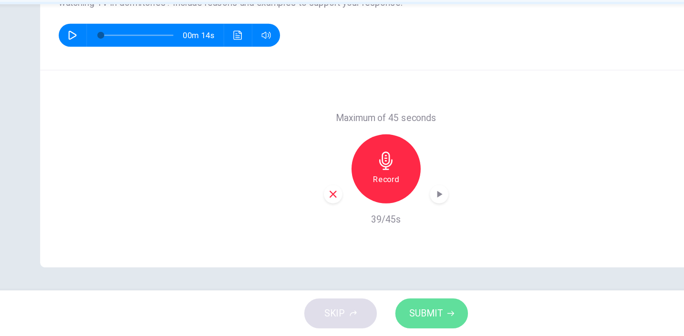
click at [361, 311] on span "SUBMIT" at bounding box center [375, 317] width 28 height 13
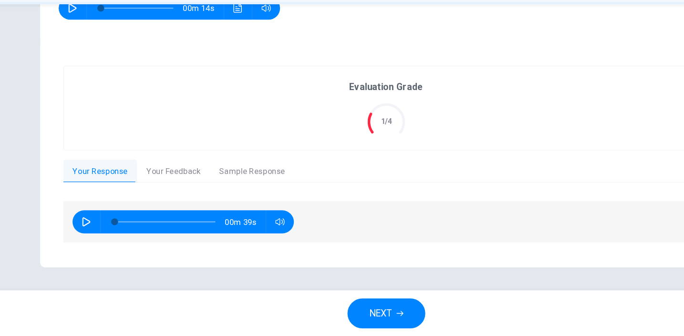
scroll to position [155, 0]
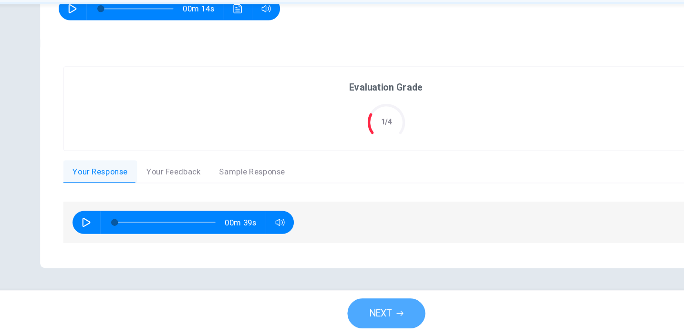
click at [328, 311] on span "NEXT" at bounding box center [337, 317] width 19 height 13
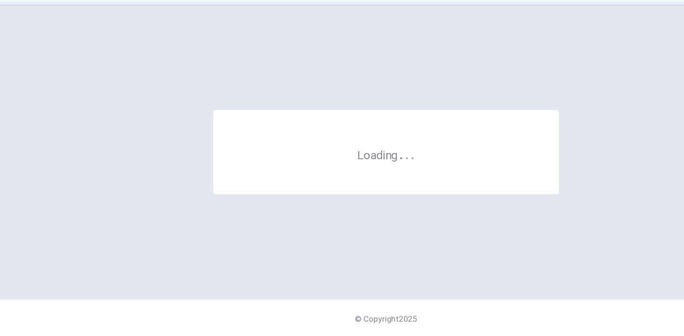
scroll to position [0, 0]
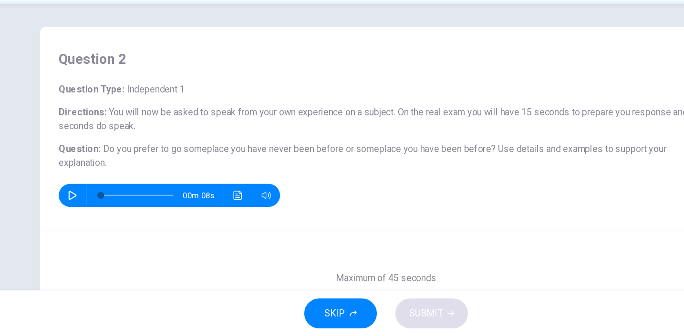
click at [79, 216] on icon "button" at bounding box center [82, 220] width 7 height 8
type input "*"
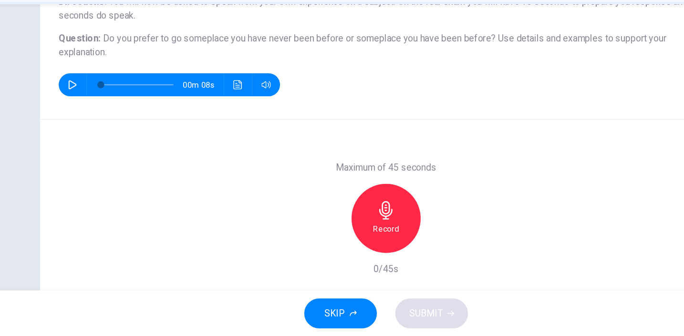
scroll to position [105, 0]
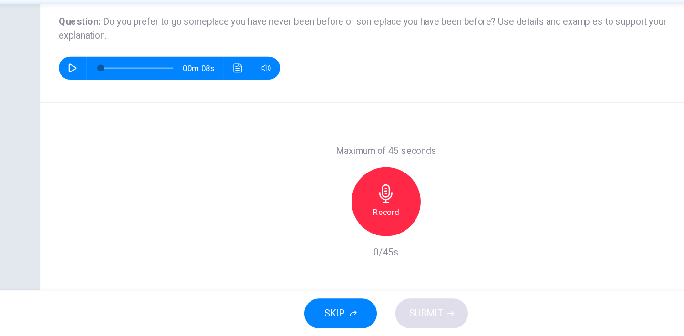
click at [331, 228] on h6 "Record" at bounding box center [341, 233] width 21 height 11
click at [363, 311] on span "SUBMIT" at bounding box center [375, 317] width 28 height 13
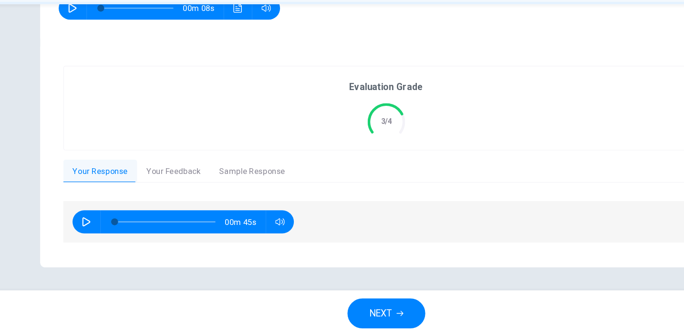
scroll to position [155, 0]
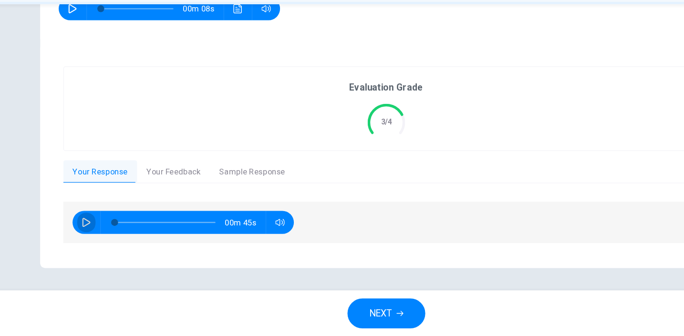
click at [90, 238] on icon "button" at bounding box center [94, 242] width 8 height 8
type input "*"
click at [328, 311] on span "NEXT" at bounding box center [337, 317] width 19 height 13
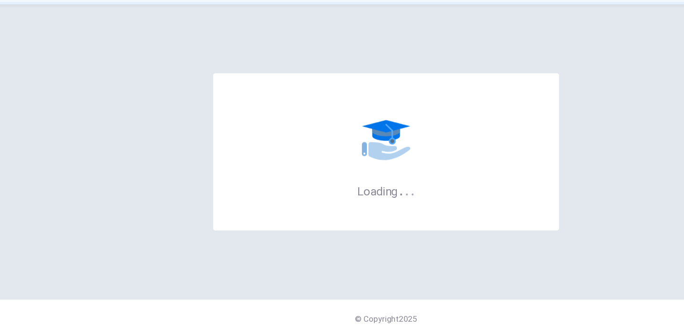
scroll to position [0, 0]
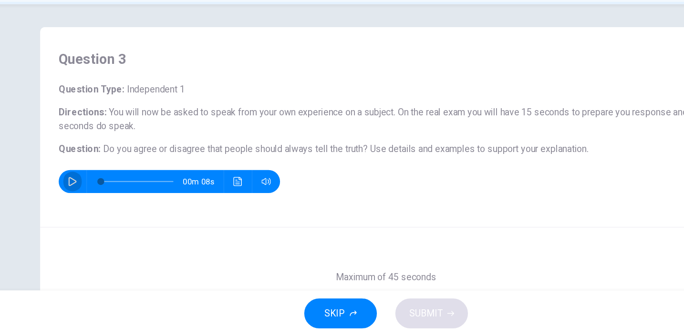
click at [79, 204] on icon "button" at bounding box center [83, 208] width 8 height 8
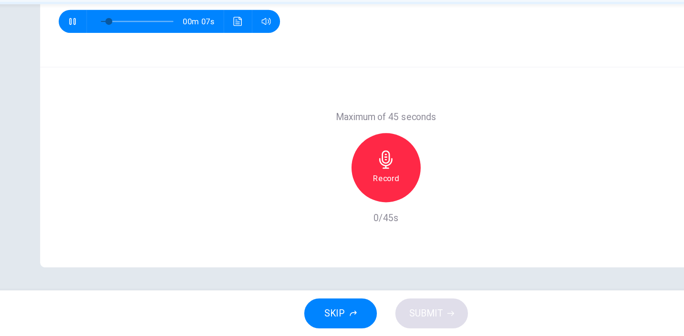
scroll to position [95, 0]
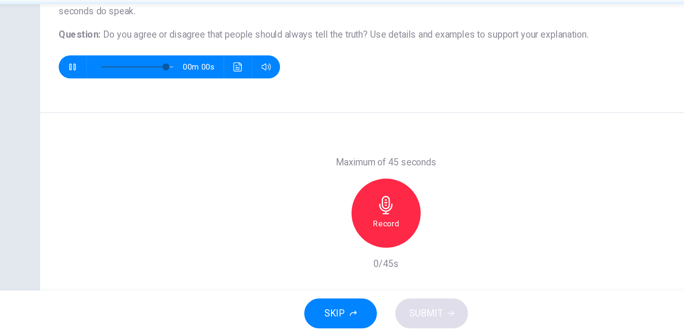
type input "*"
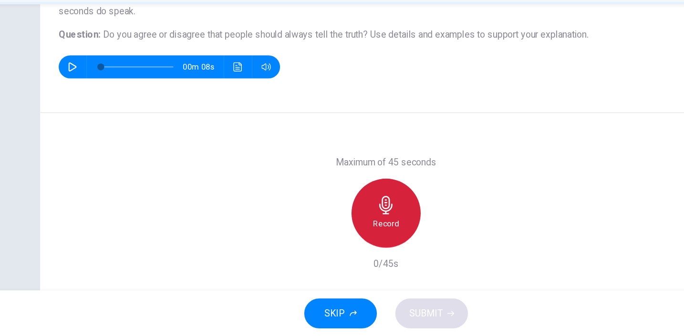
click at [334, 220] on icon "button" at bounding box center [341, 227] width 15 height 15
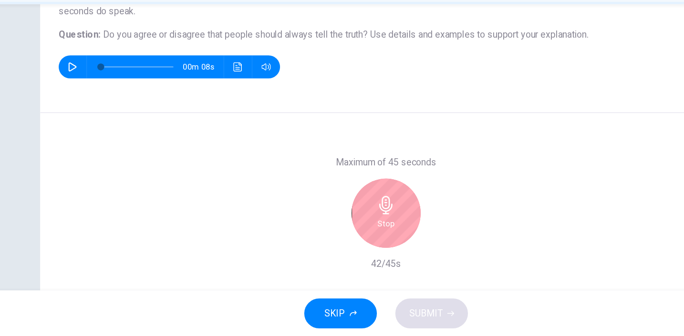
scroll to position [122, 0]
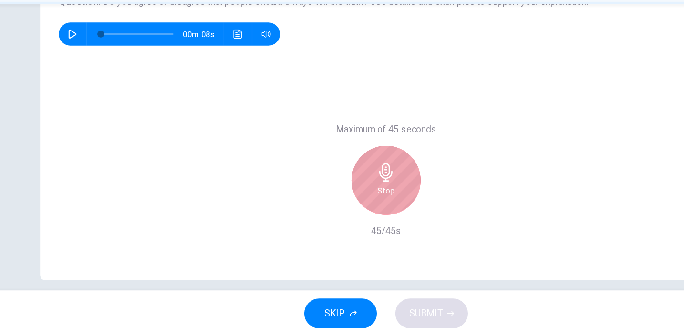
click at [335, 210] on h6 "Stop" at bounding box center [342, 215] width 14 height 11
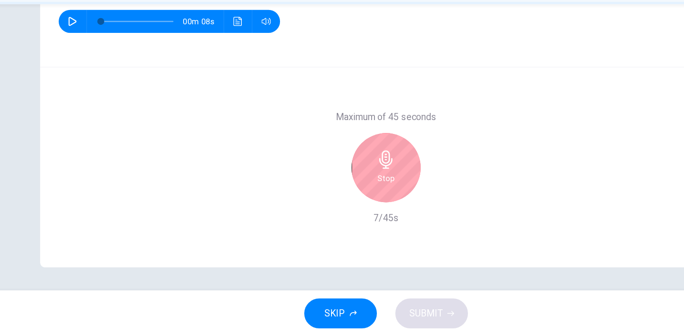
scroll to position [133, 0]
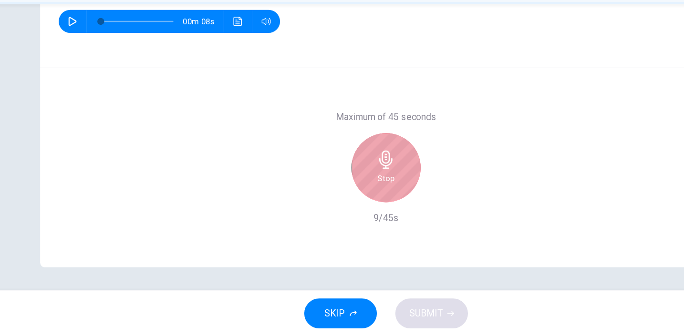
click at [335, 199] on h6 "Stop" at bounding box center [342, 204] width 14 height 11
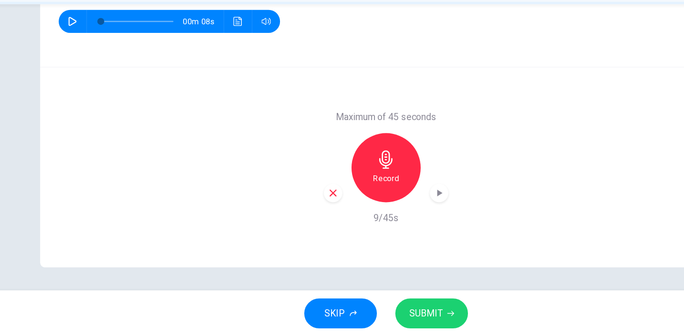
click at [378, 210] on div "button" at bounding box center [385, 217] width 15 height 15
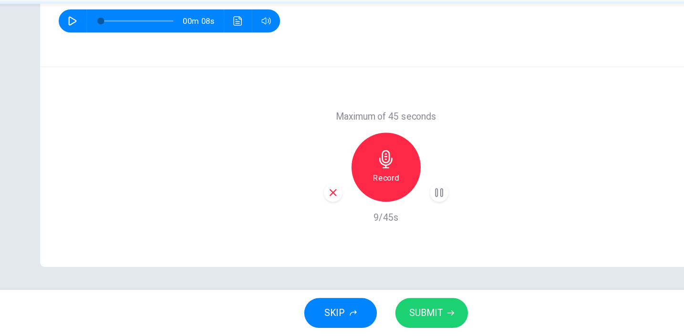
scroll to position [0, 0]
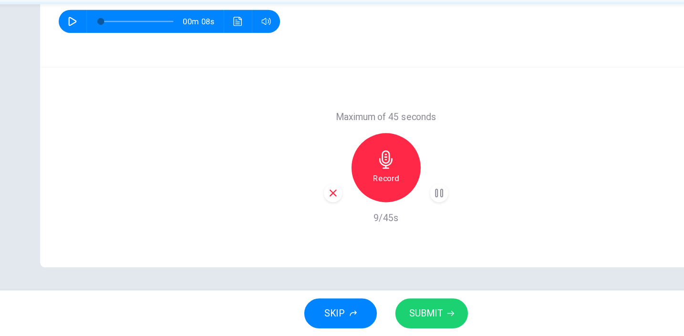
click at [361, 311] on span "SUBMIT" at bounding box center [375, 317] width 28 height 13
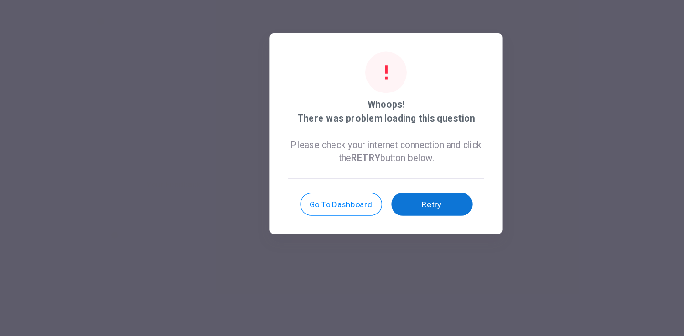
click at [360, 217] on button "Retry" at bounding box center [379, 226] width 67 height 19
click at [279, 217] on button "Go to Dashboard" at bounding box center [305, 226] width 68 height 19
